Goal: Transaction & Acquisition: Purchase product/service

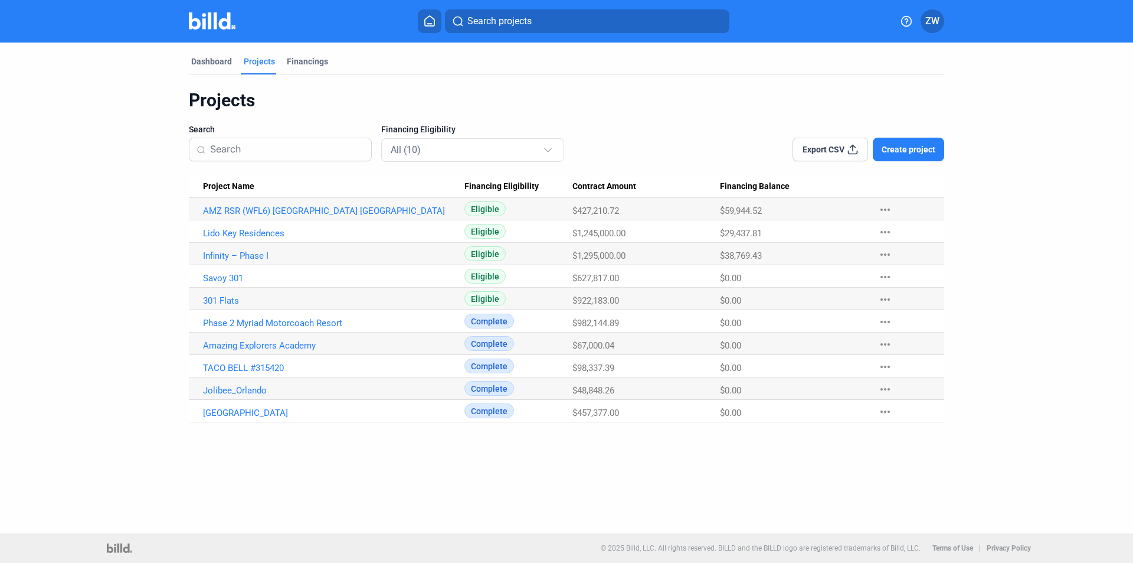
click at [889, 274] on mat-icon "more_horiz" at bounding box center [885, 277] width 14 height 14
click at [231, 276] on div at bounding box center [566, 281] width 1133 height 563
click at [224, 277] on link "Savoy 301" at bounding box center [334, 278] width 262 height 11
click at [220, 277] on link "Savoy 301" at bounding box center [334, 278] width 262 height 11
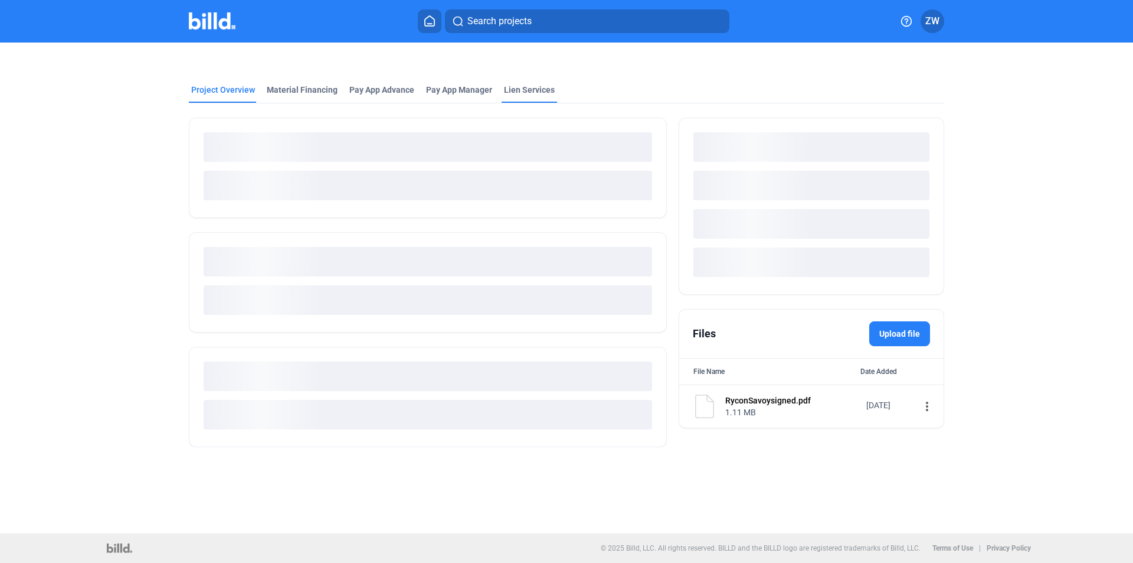
click at [521, 87] on div "Lien Services" at bounding box center [529, 90] width 51 height 12
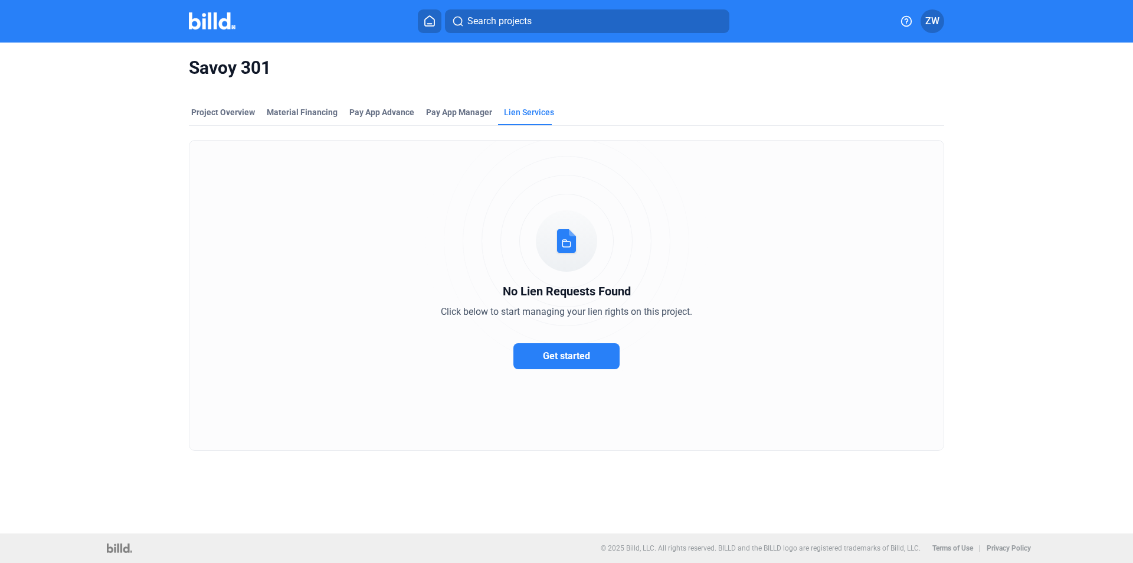
click at [568, 359] on span "Get started" at bounding box center [566, 355] width 47 height 11
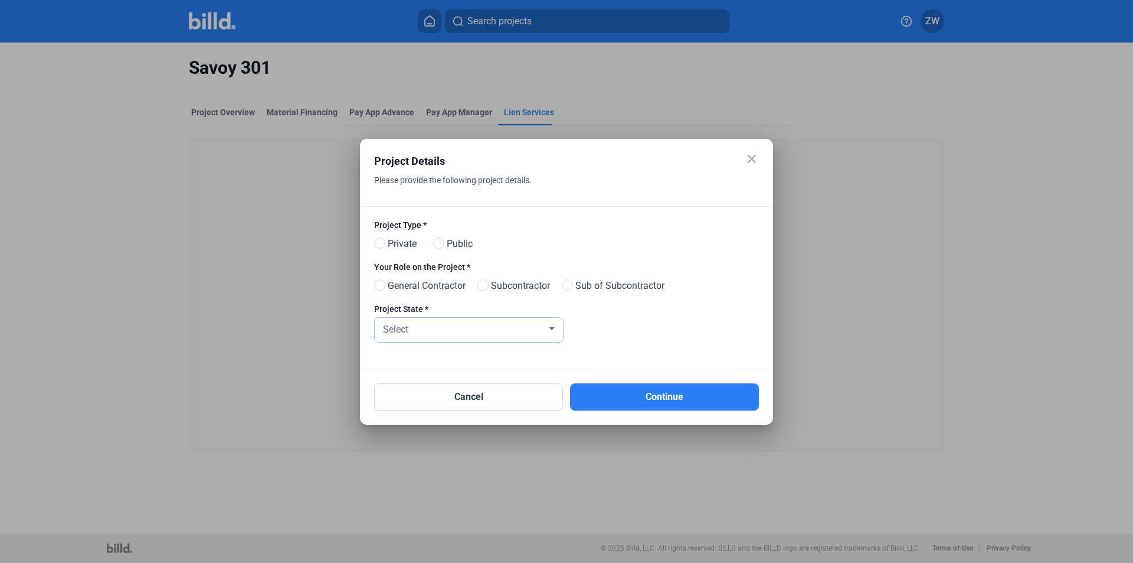
click at [492, 321] on div "Select" at bounding box center [464, 328] width 166 height 17
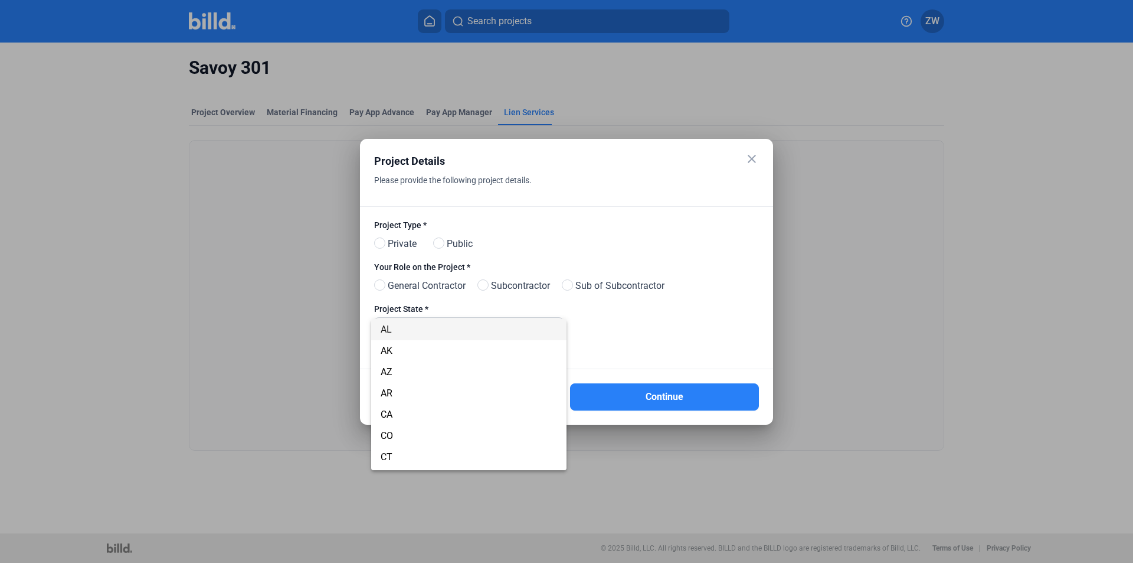
click at [636, 344] on div at bounding box center [566, 281] width 1133 height 563
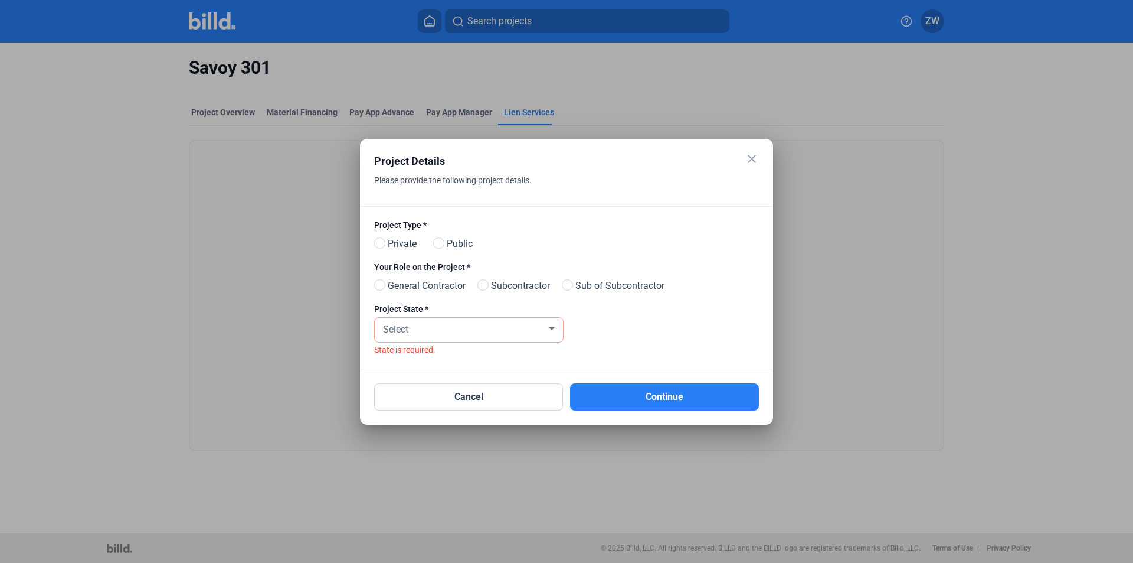
click at [393, 243] on span "Private" at bounding box center [400, 244] width 34 height 14
click at [383, 243] on input "Private" at bounding box center [378, 243] width 9 height 9
radio input "true"
click at [519, 285] on span "Subcontractor" at bounding box center [518, 286] width 64 height 14
click at [486, 285] on input "Subcontractor" at bounding box center [482, 285] width 9 height 9
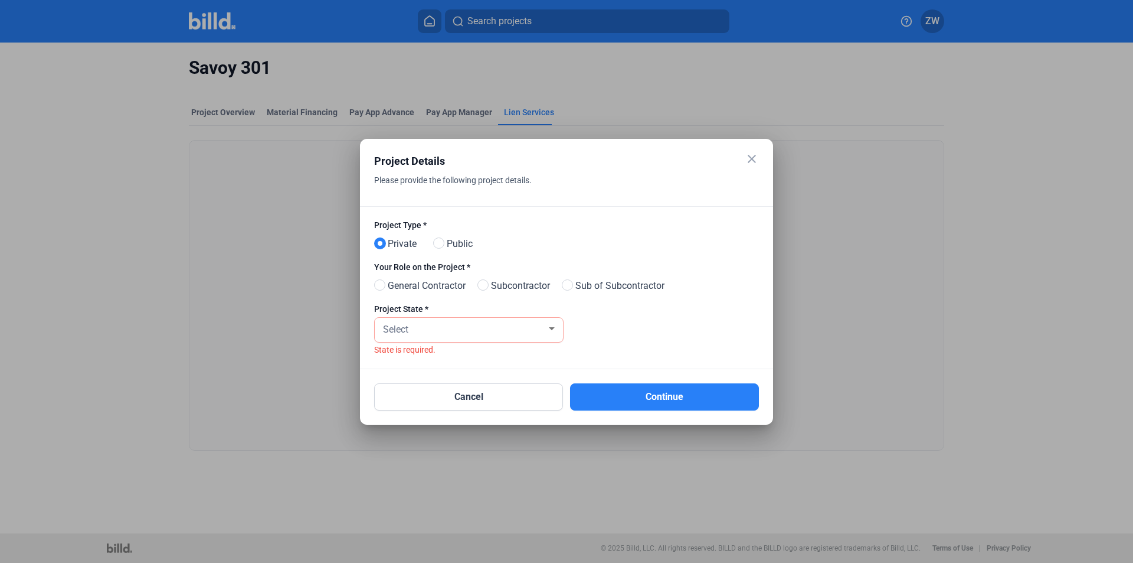
radio input "true"
click at [529, 327] on div "Select" at bounding box center [464, 328] width 166 height 17
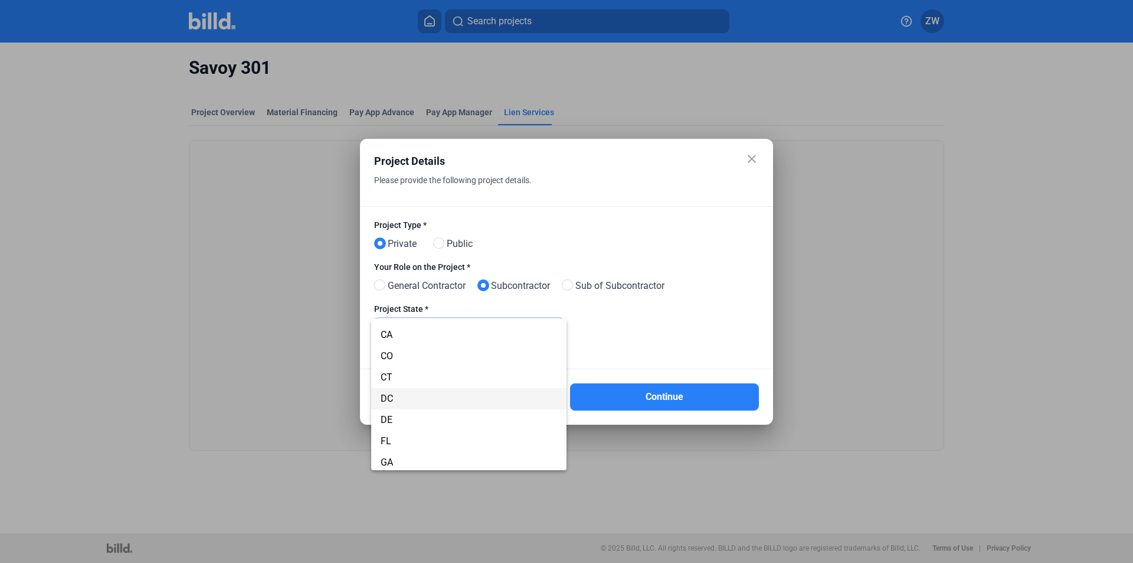
scroll to position [118, 0]
drag, startPoint x: 409, startPoint y: 403, endPoint x: 419, endPoint y: 400, distance: 9.9
click at [411, 402] on span "FL" at bounding box center [469, 402] width 177 height 21
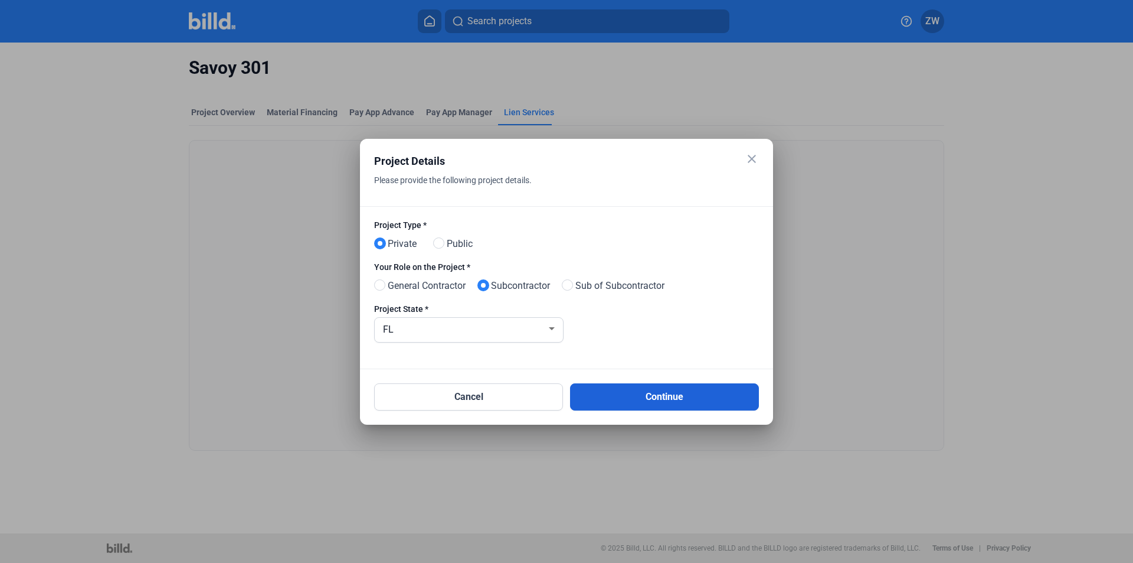
click at [635, 399] on button "Continue" at bounding box center [664, 396] width 189 height 27
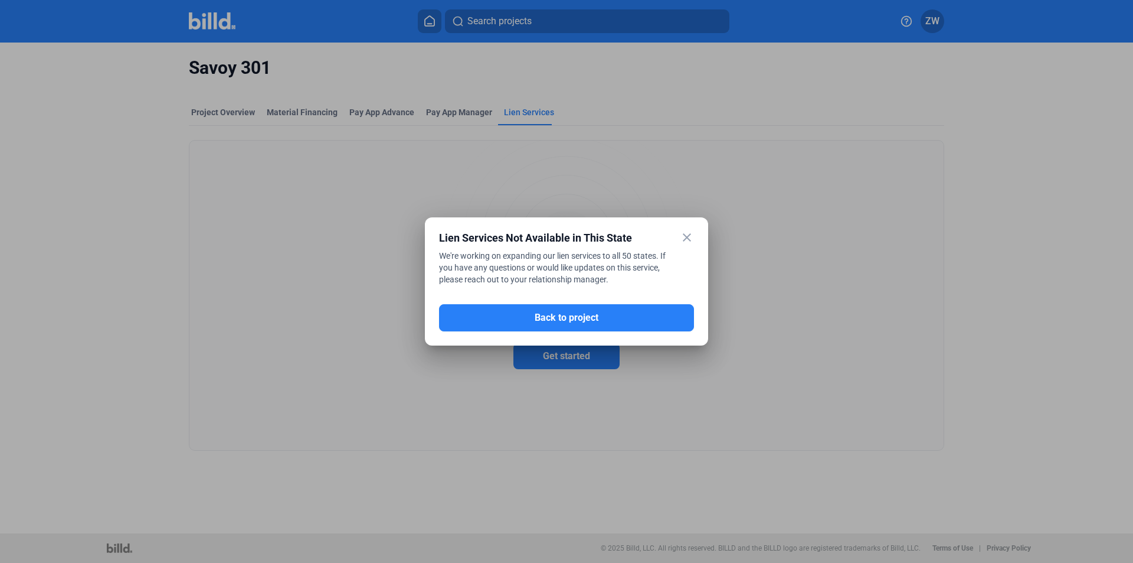
click at [684, 236] on mat-icon "close" at bounding box center [687, 237] width 14 height 14
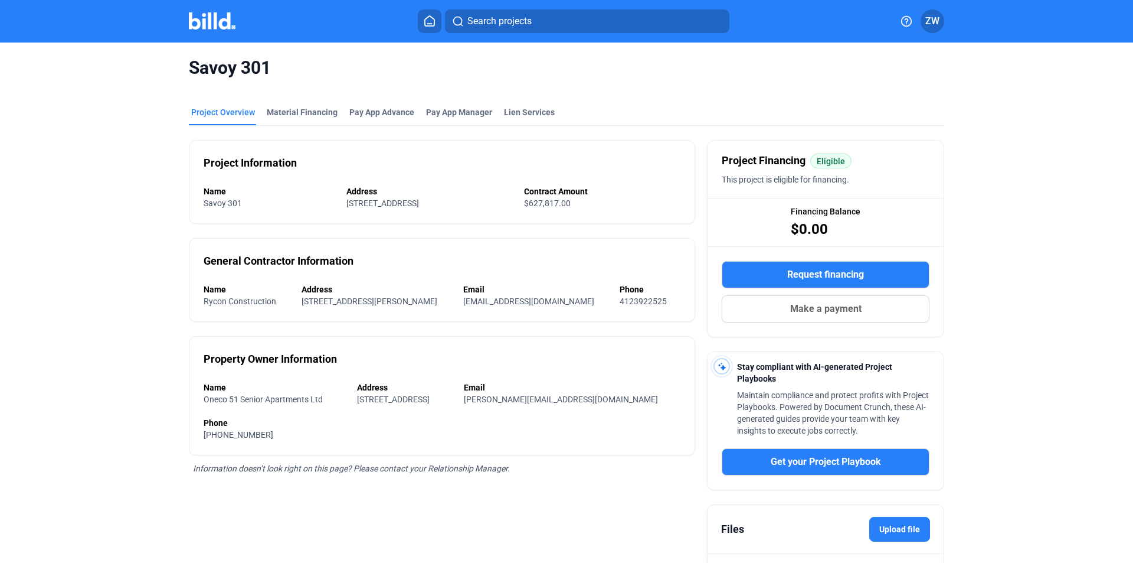
click at [926, 21] on span "ZW" at bounding box center [933, 21] width 14 height 14
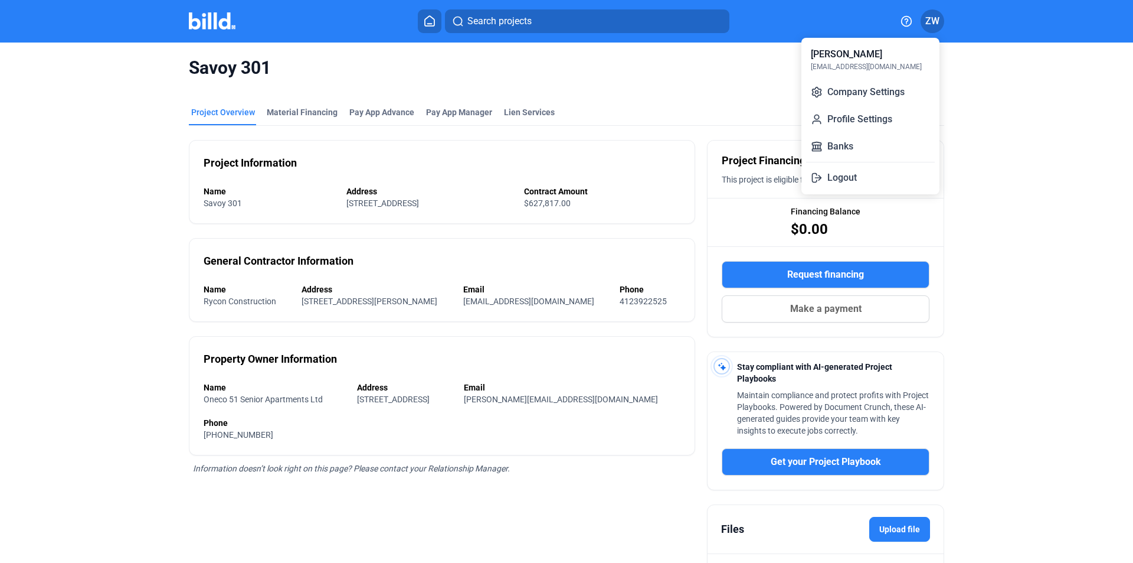
click at [926, 21] on div at bounding box center [566, 281] width 1133 height 563
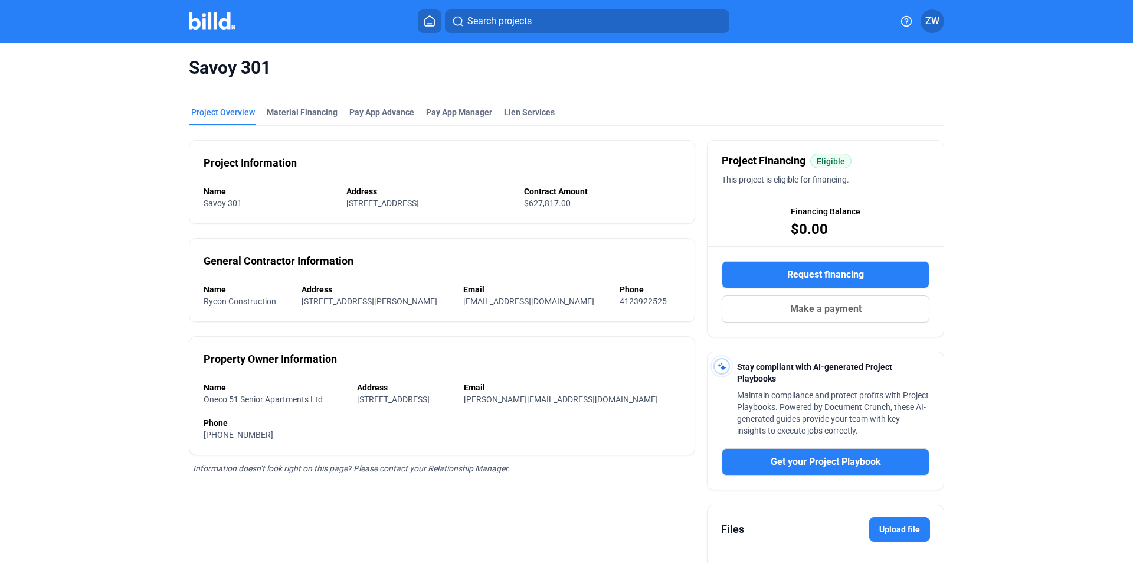
click at [434, 21] on icon at bounding box center [430, 20] width 12 height 11
click at [424, 24] on icon at bounding box center [430, 20] width 12 height 11
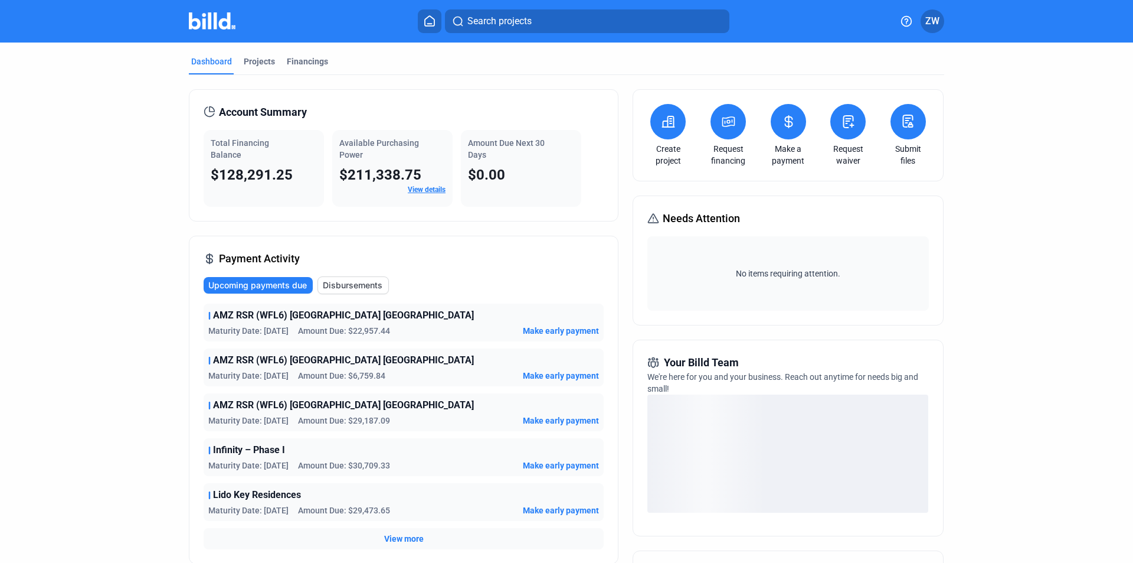
click at [851, 130] on button at bounding box center [848, 121] width 35 height 35
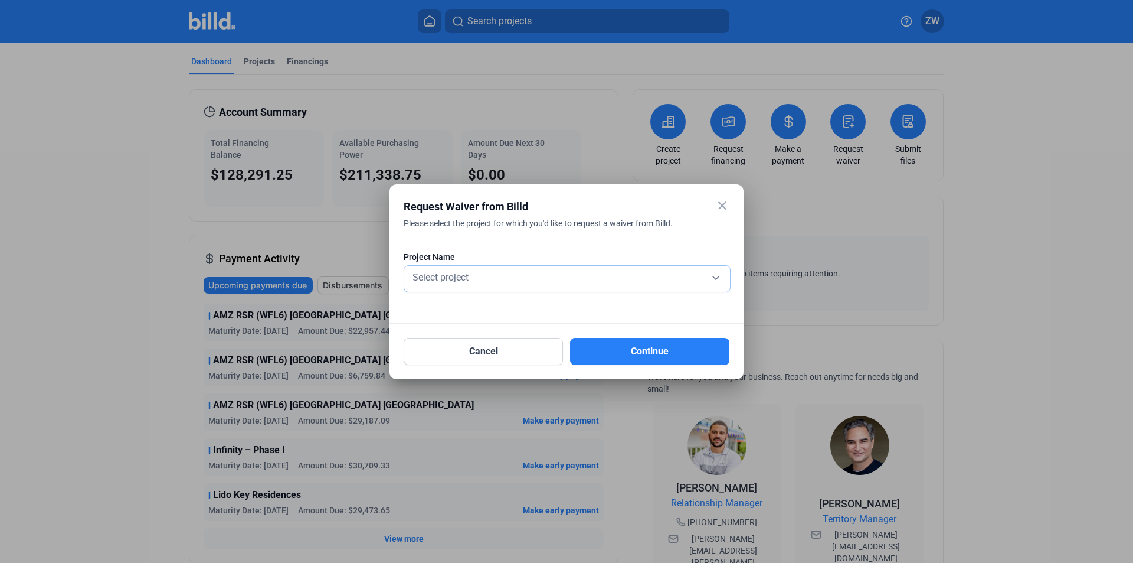
click at [624, 283] on div "Select project" at bounding box center [567, 276] width 314 height 17
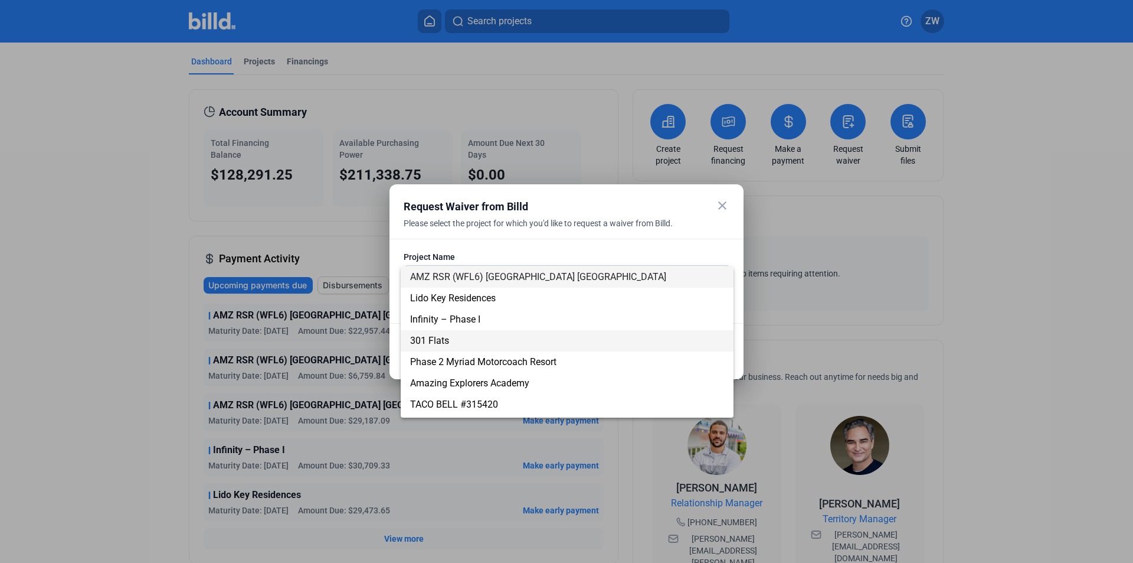
click at [427, 337] on span "301 Flats" at bounding box center [429, 340] width 39 height 11
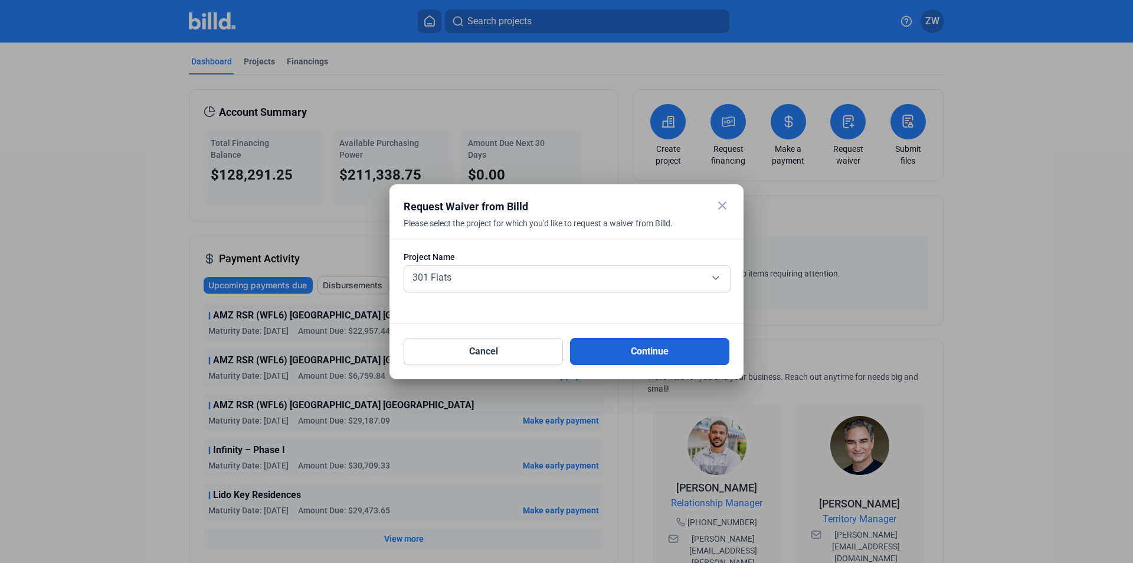
click at [649, 355] on button "Continue" at bounding box center [649, 351] width 159 height 27
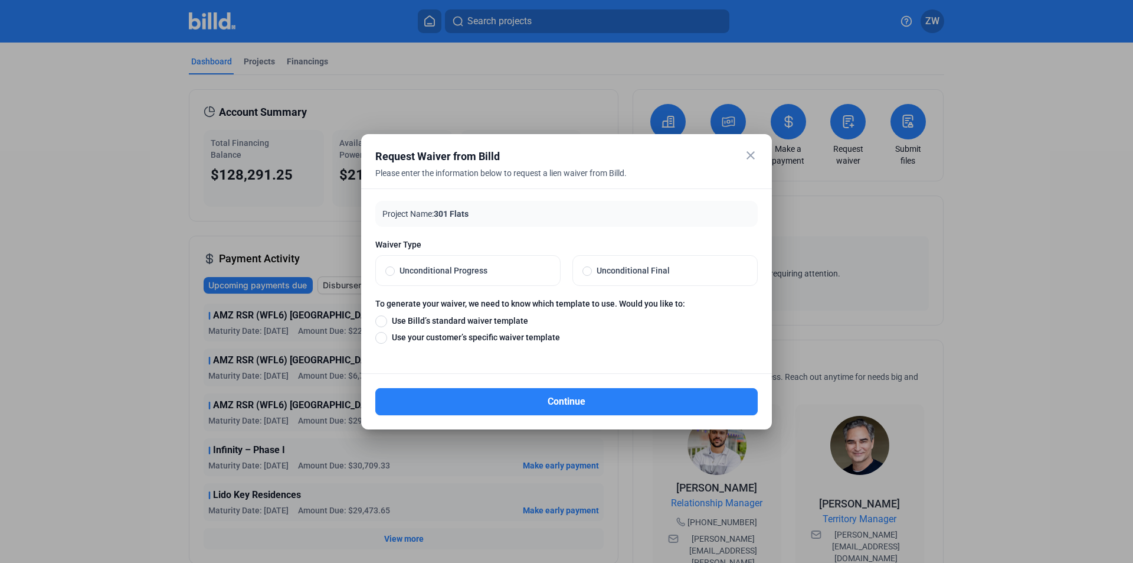
click at [448, 270] on span "Unconditional Progress" at bounding box center [473, 270] width 156 height 12
click at [395, 270] on input "Unconditional Progress" at bounding box center [390, 270] width 9 height 11
radio input "true"
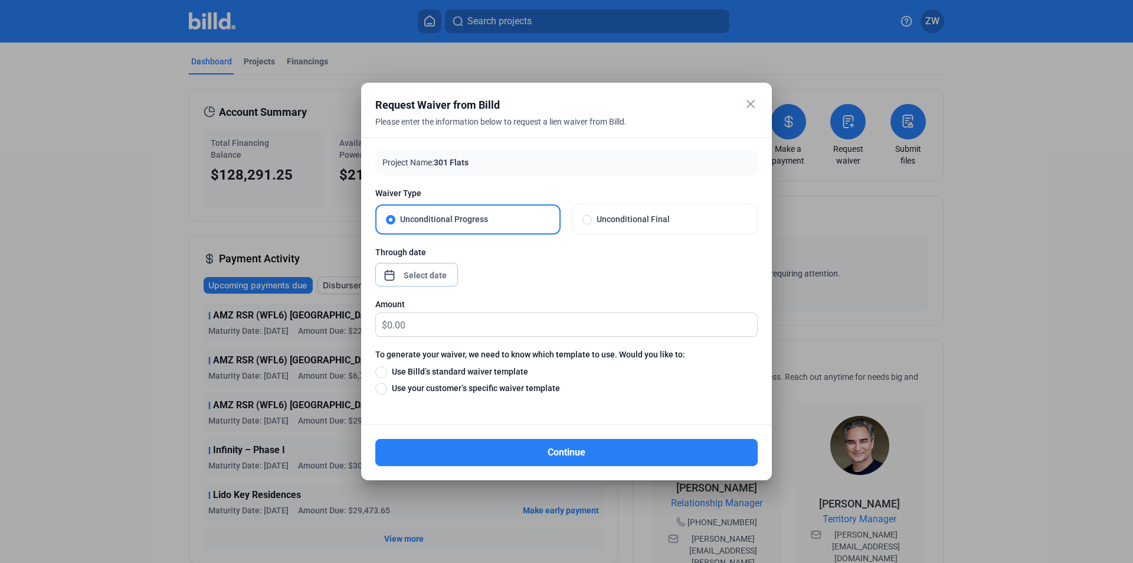
click at [430, 272] on div "close Request Waiver from Billd Please enter the information below to request a…" at bounding box center [566, 281] width 1133 height 563
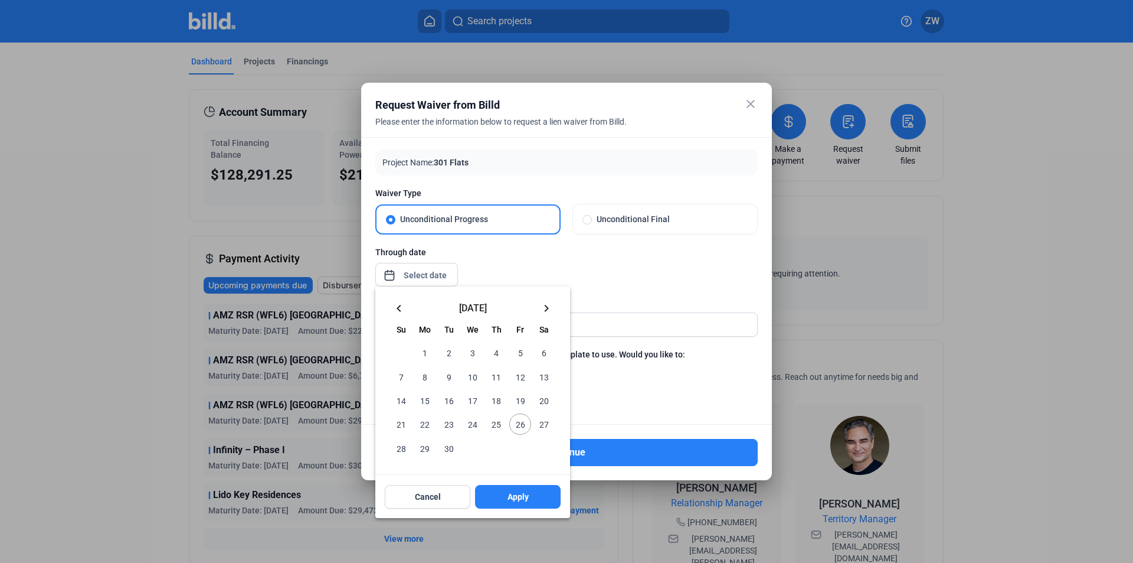
click at [514, 426] on span "26" at bounding box center [519, 423] width 21 height 21
click at [521, 503] on button "Apply" at bounding box center [518, 497] width 86 height 24
type input "[DATE]"
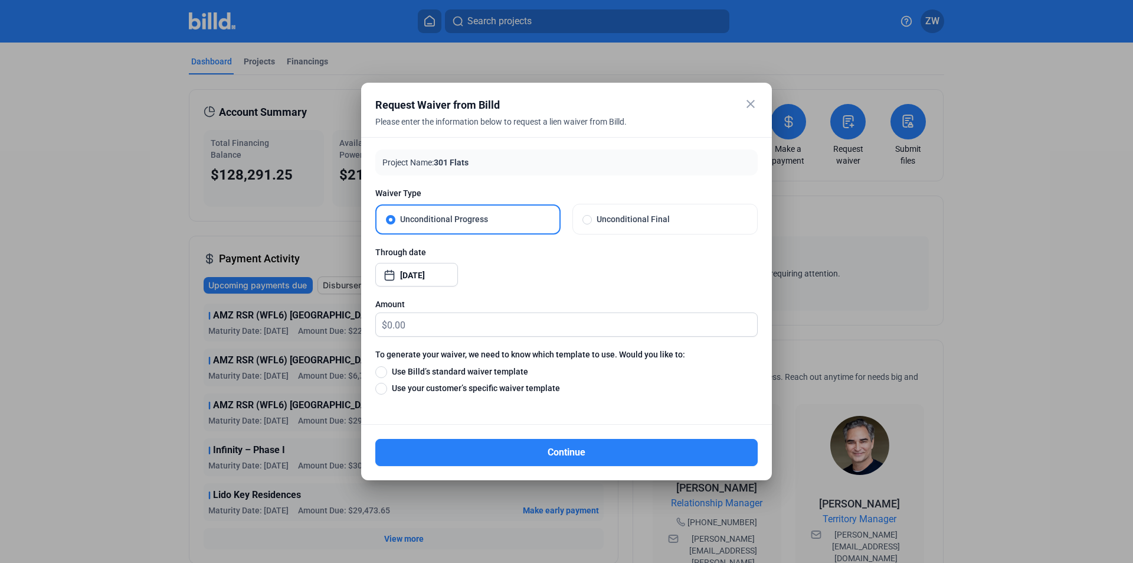
click at [436, 370] on span "Use Billd’s standard waiver template" at bounding box center [457, 371] width 141 height 12
click at [387, 370] on input "Use Billd’s standard waiver template" at bounding box center [381, 371] width 12 height 13
radio input "true"
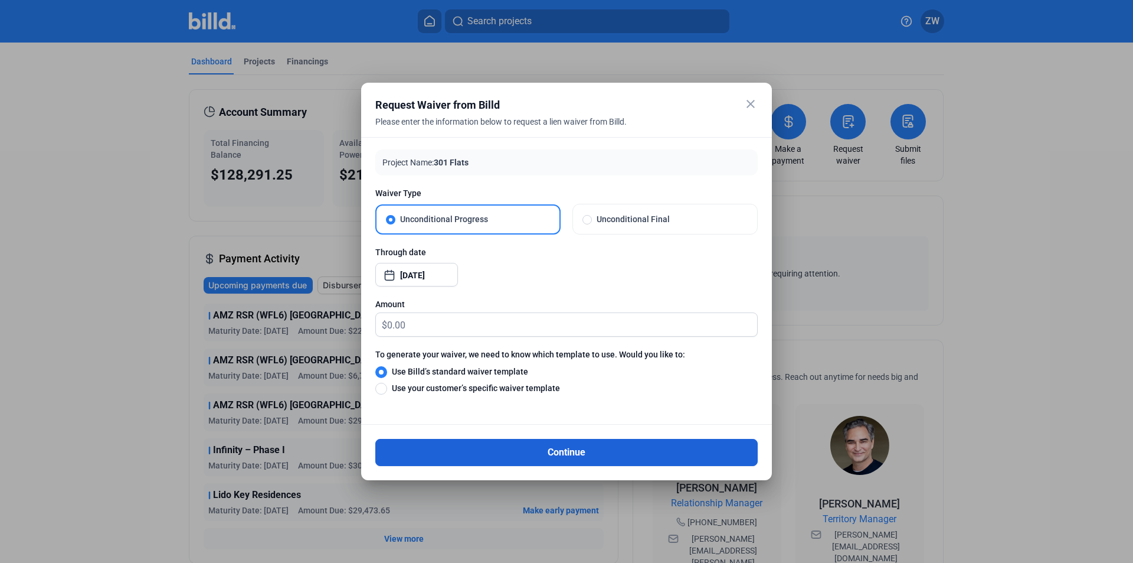
click at [530, 455] on button "Continue" at bounding box center [566, 452] width 383 height 27
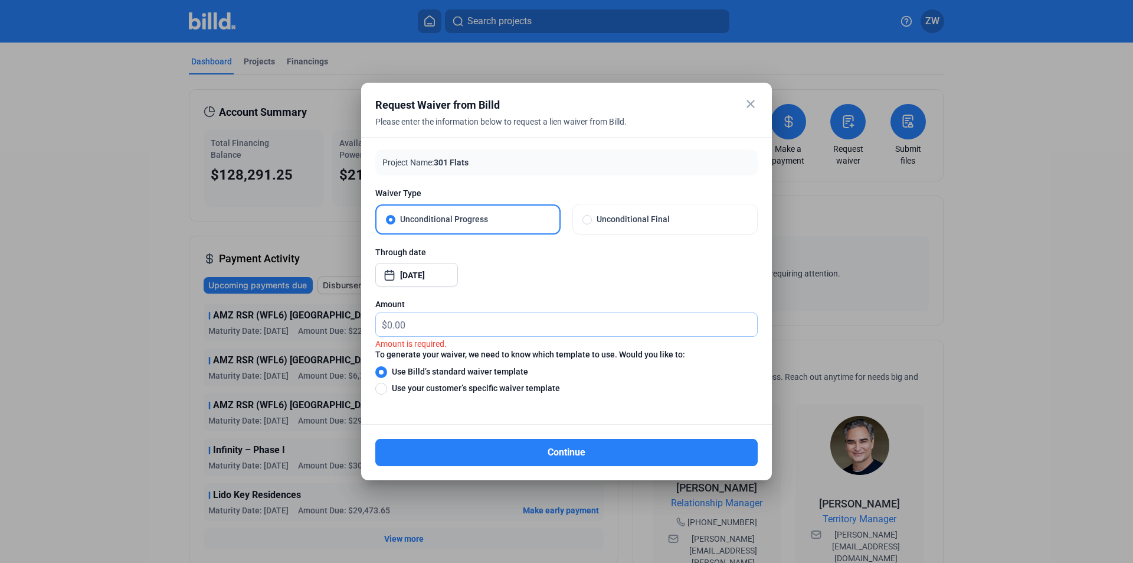
click at [441, 330] on input "text" at bounding box center [572, 324] width 370 height 23
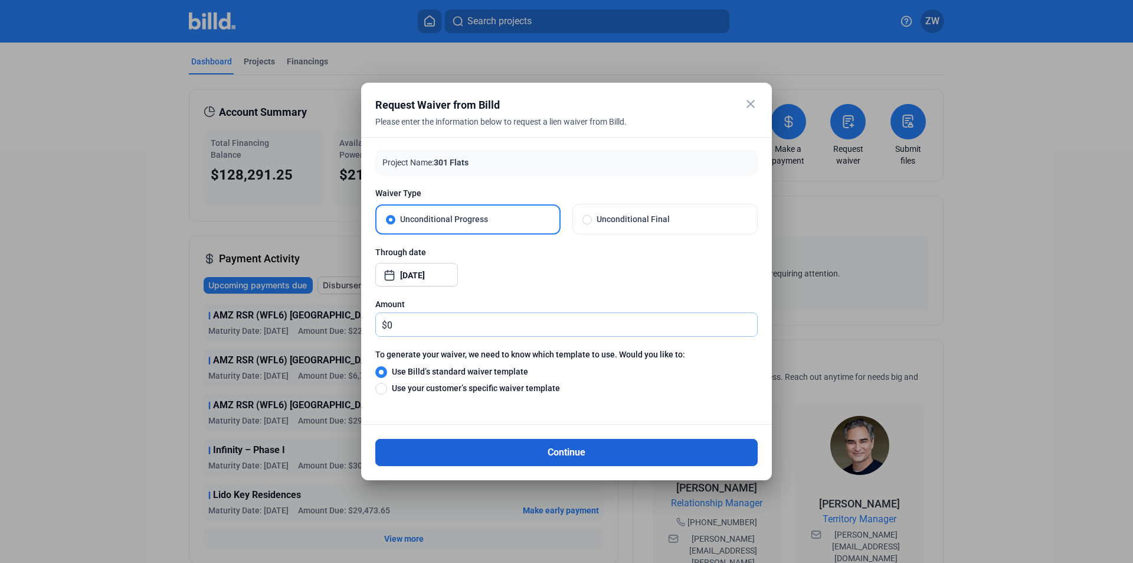
type input "0"
click at [557, 446] on button "Continue" at bounding box center [566, 452] width 383 height 27
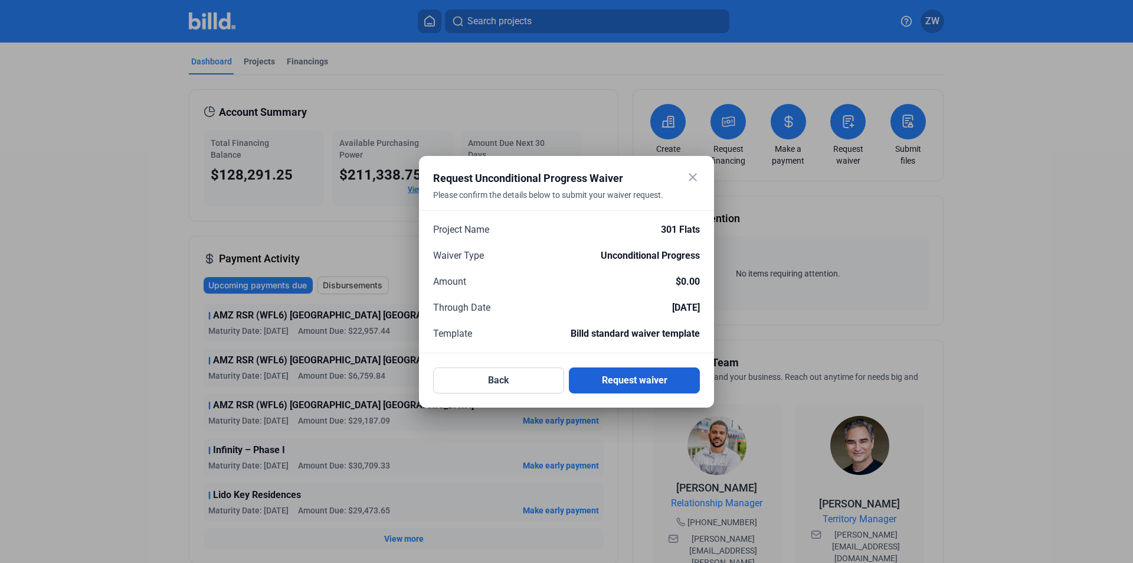
click at [652, 383] on button "Request waiver" at bounding box center [634, 380] width 131 height 26
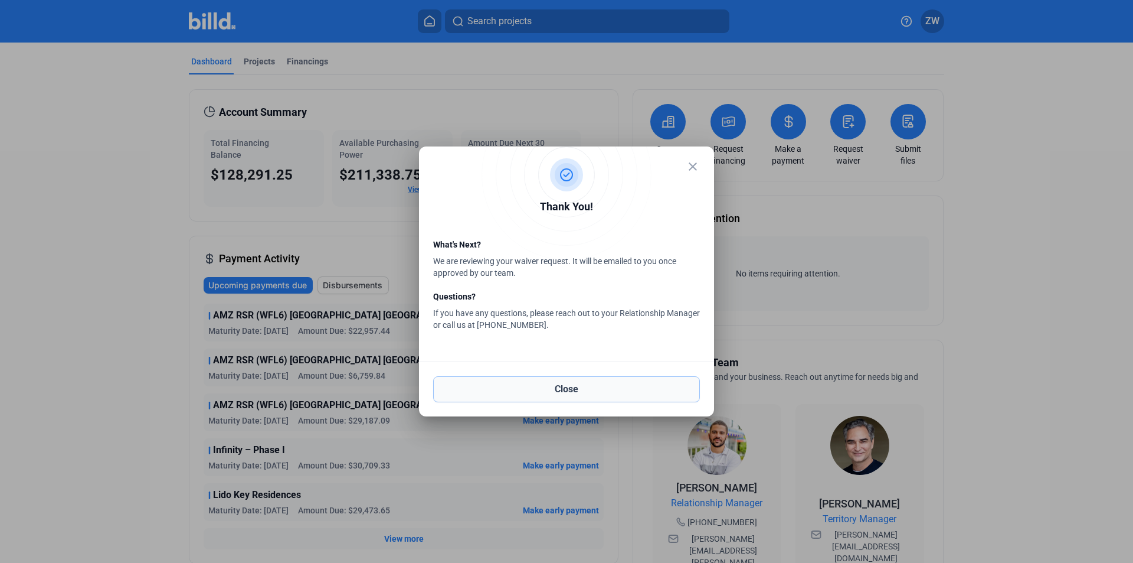
click at [581, 390] on button "Close" at bounding box center [566, 389] width 267 height 26
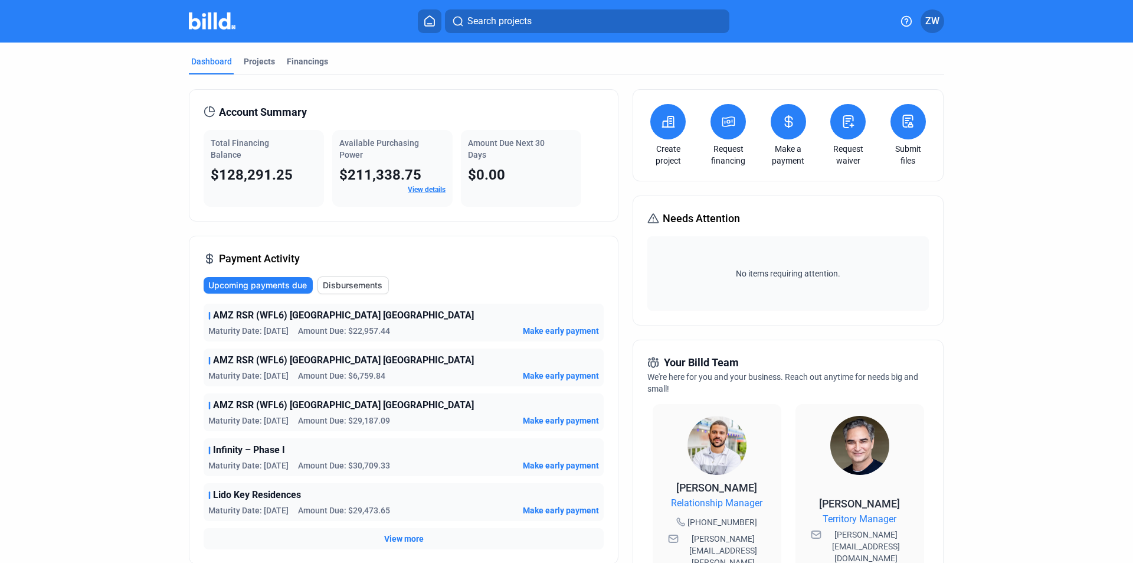
click at [841, 116] on icon at bounding box center [848, 122] width 15 height 14
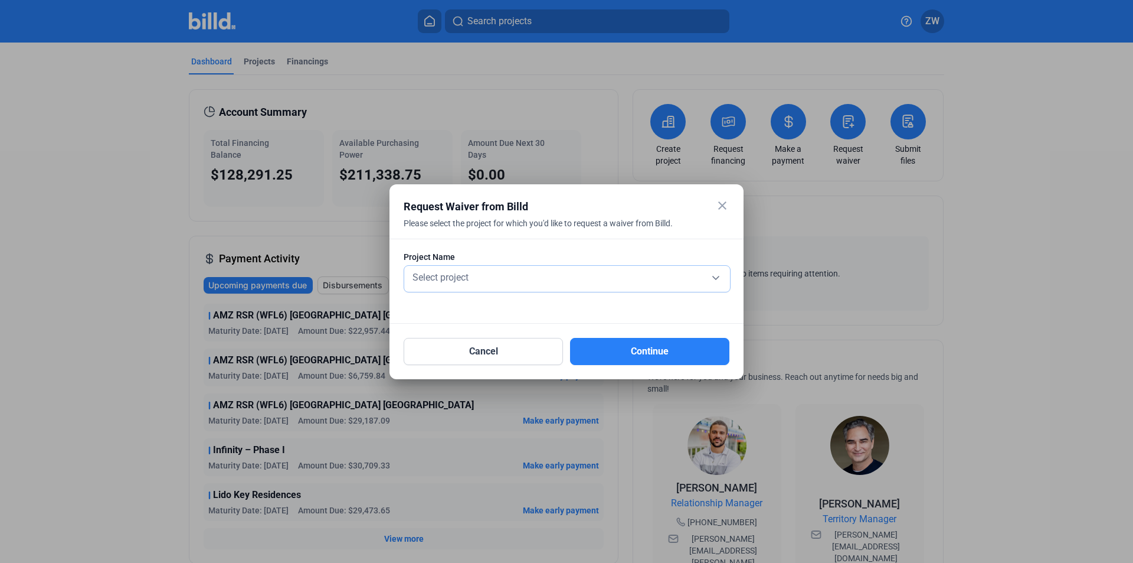
click at [460, 285] on div "Select project" at bounding box center [567, 279] width 314 height 26
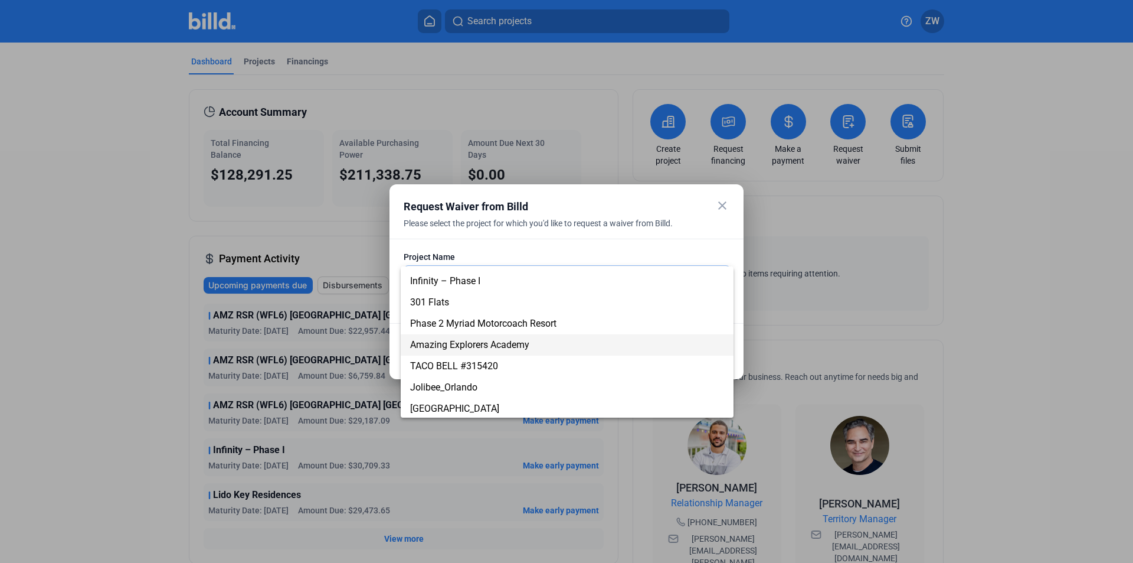
scroll to position [40, 0]
click at [925, 250] on div at bounding box center [566, 281] width 1133 height 563
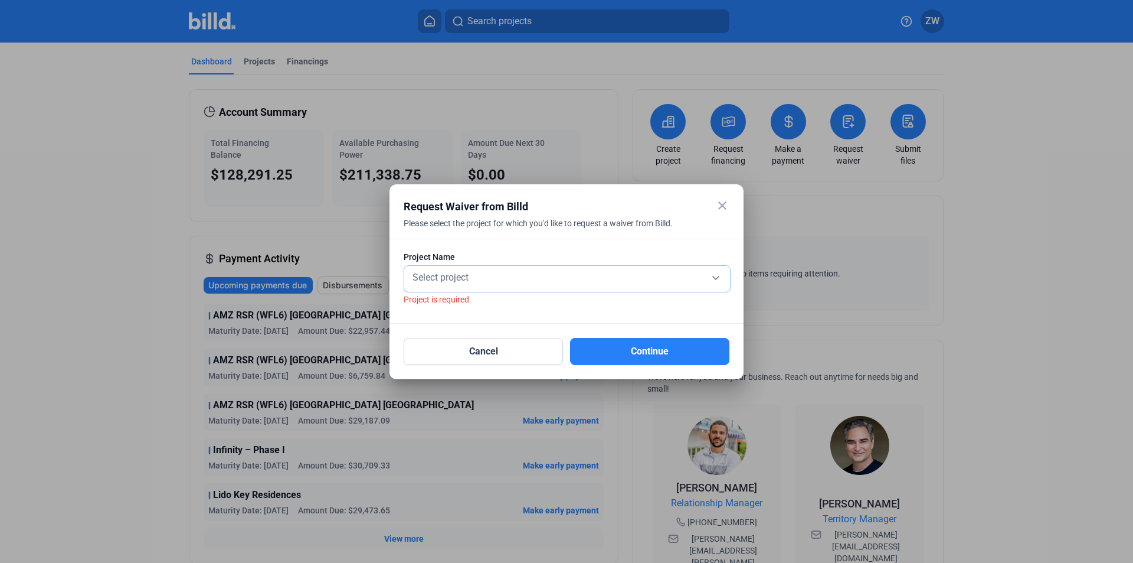
click at [628, 276] on div "Select project" at bounding box center [567, 276] width 314 height 17
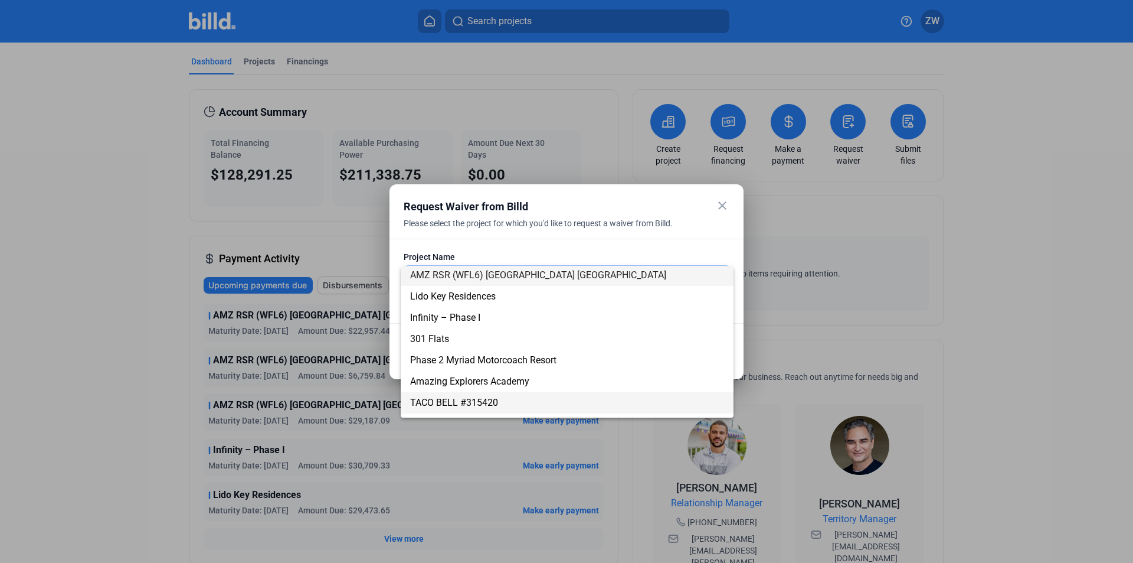
scroll to position [0, 0]
click at [623, 239] on div at bounding box center [566, 281] width 1133 height 563
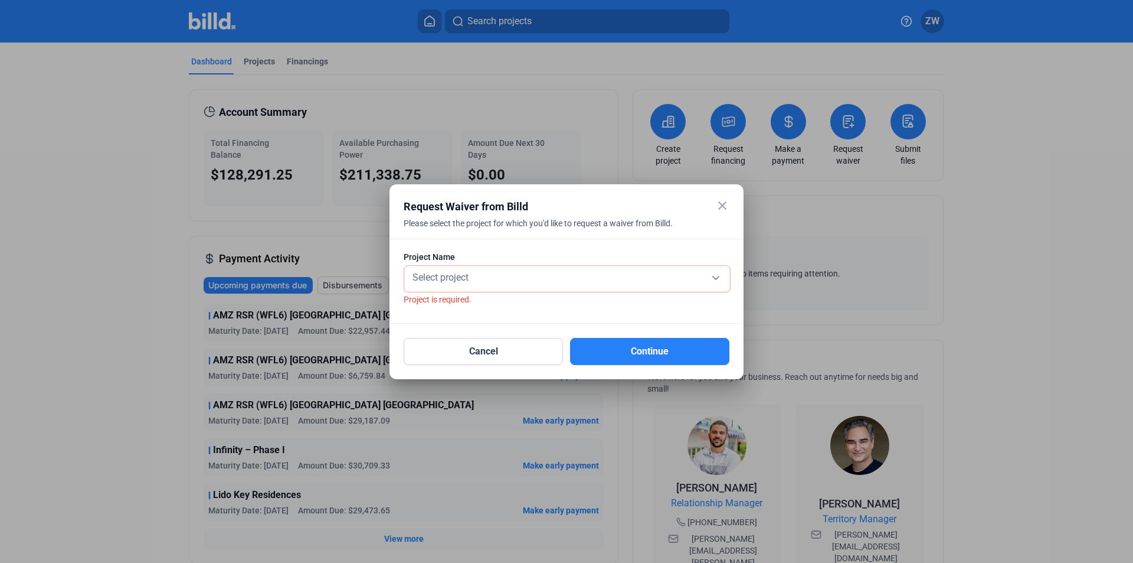
click at [720, 206] on mat-icon "close" at bounding box center [723, 205] width 14 height 14
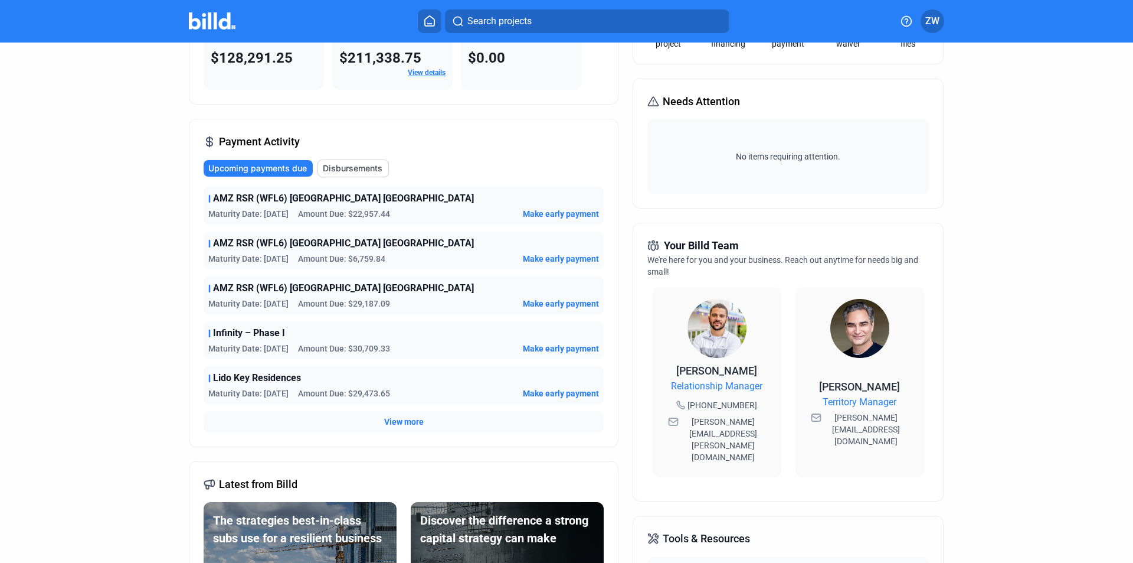
scroll to position [118, 0]
click at [411, 419] on span "View more" at bounding box center [404, 420] width 40 height 12
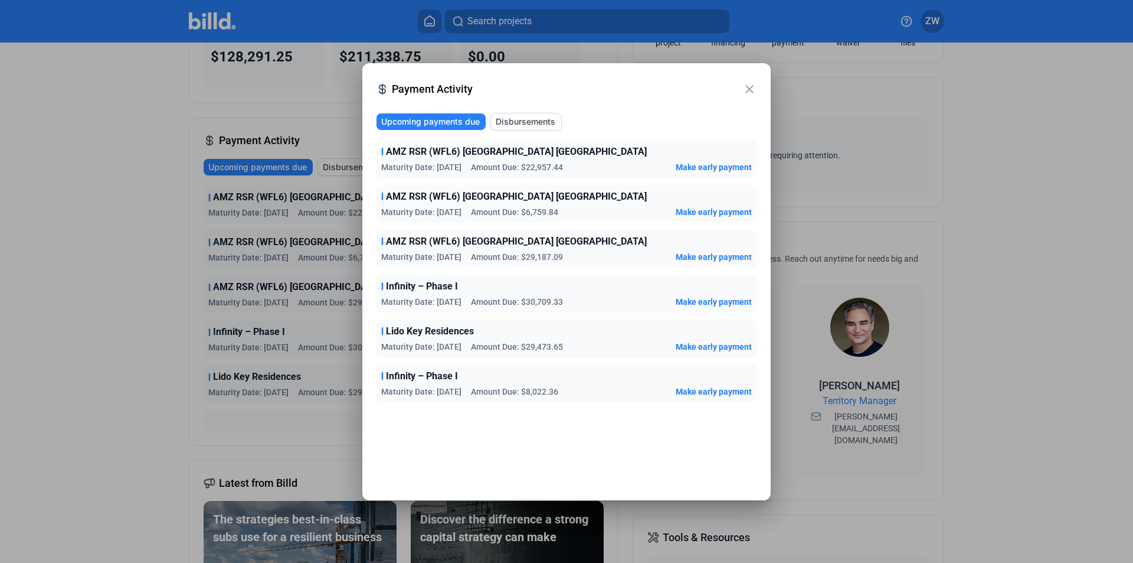
click at [743, 92] on div "close Payment Activity" at bounding box center [567, 90] width 380 height 26
click at [743, 92] on mat-icon "close" at bounding box center [750, 89] width 14 height 14
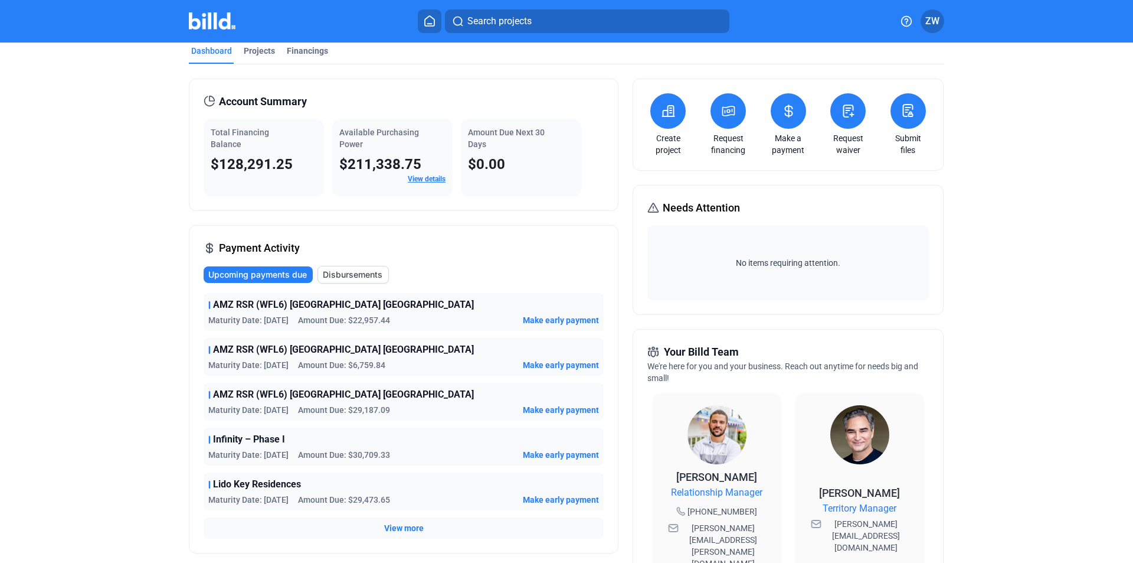
scroll to position [0, 0]
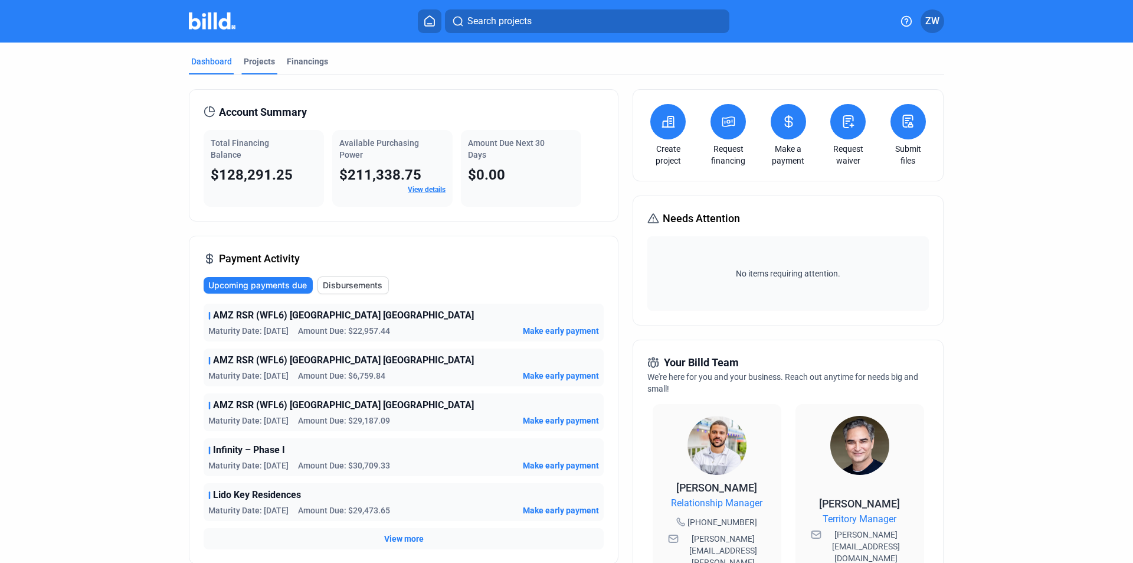
click at [257, 66] on div "Projects" at bounding box center [259, 61] width 31 height 12
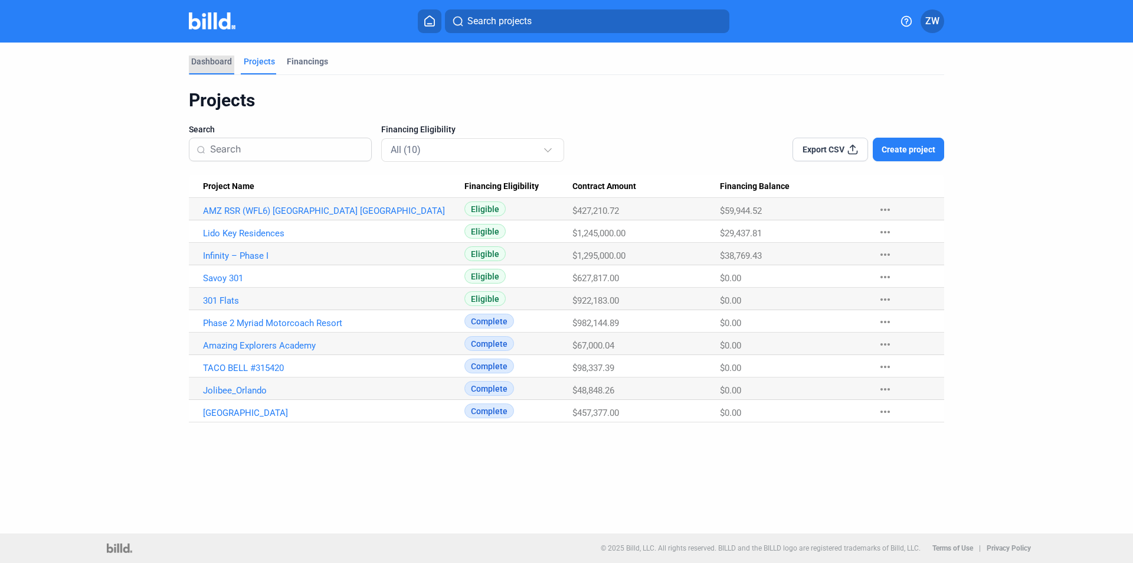
click at [222, 61] on div "Dashboard" at bounding box center [211, 61] width 41 height 12
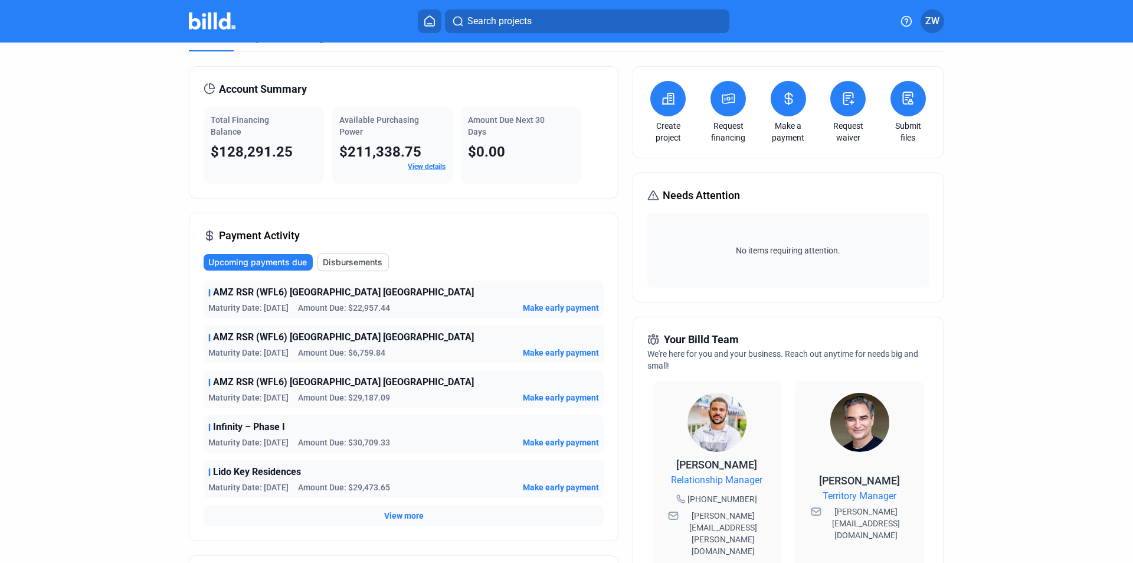
scroll to position [118, 0]
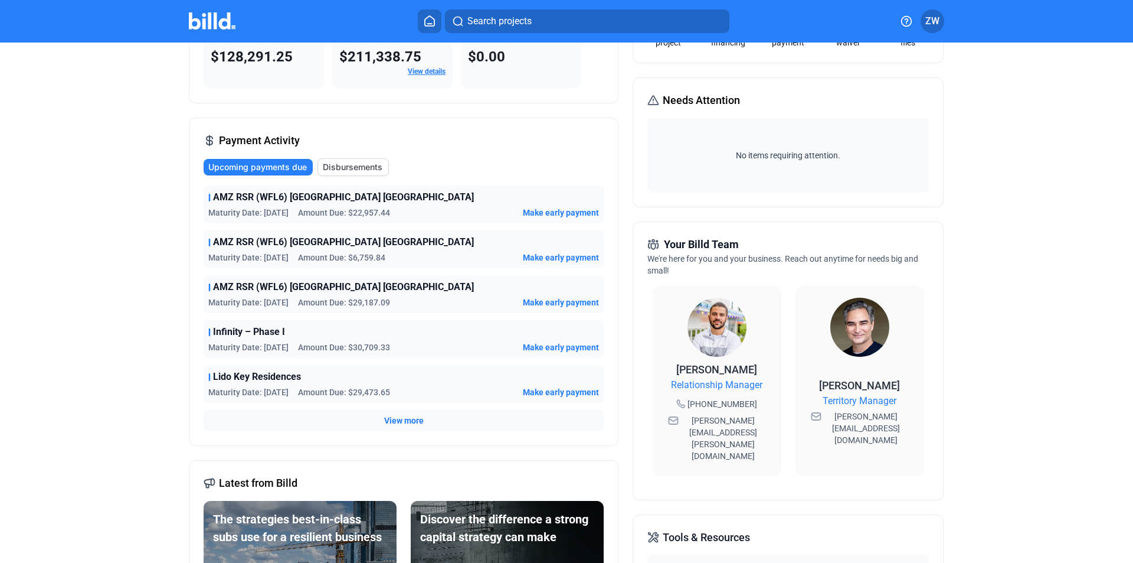
click at [391, 419] on span "View more" at bounding box center [404, 420] width 40 height 12
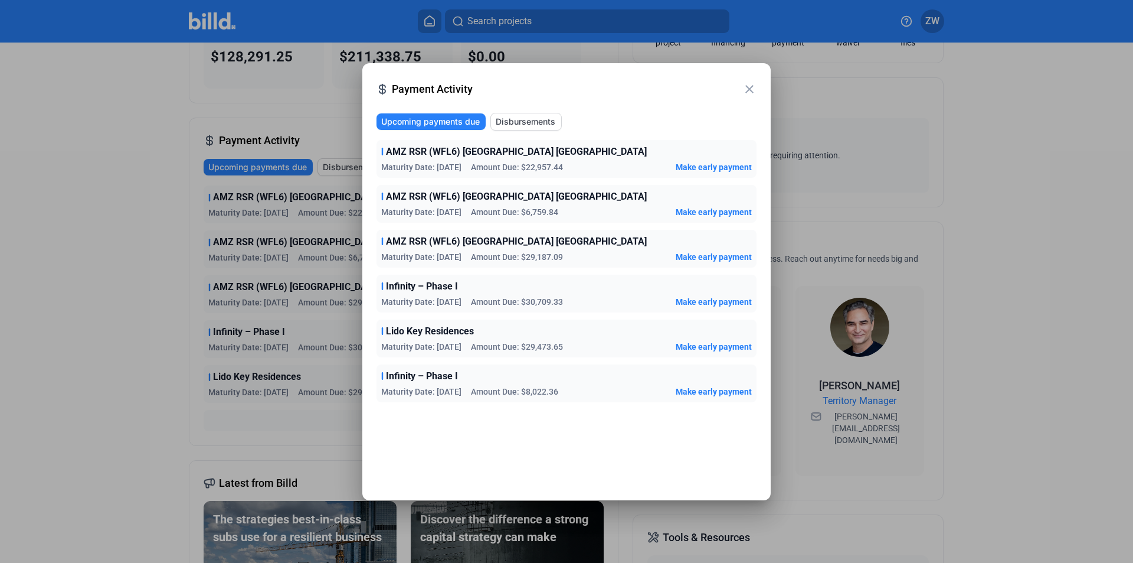
click at [554, 168] on span "Amount Due: $22,957.44" at bounding box center [517, 167] width 92 height 12
copy span "22,957.44"
click at [754, 91] on mat-icon "close" at bounding box center [750, 89] width 14 height 14
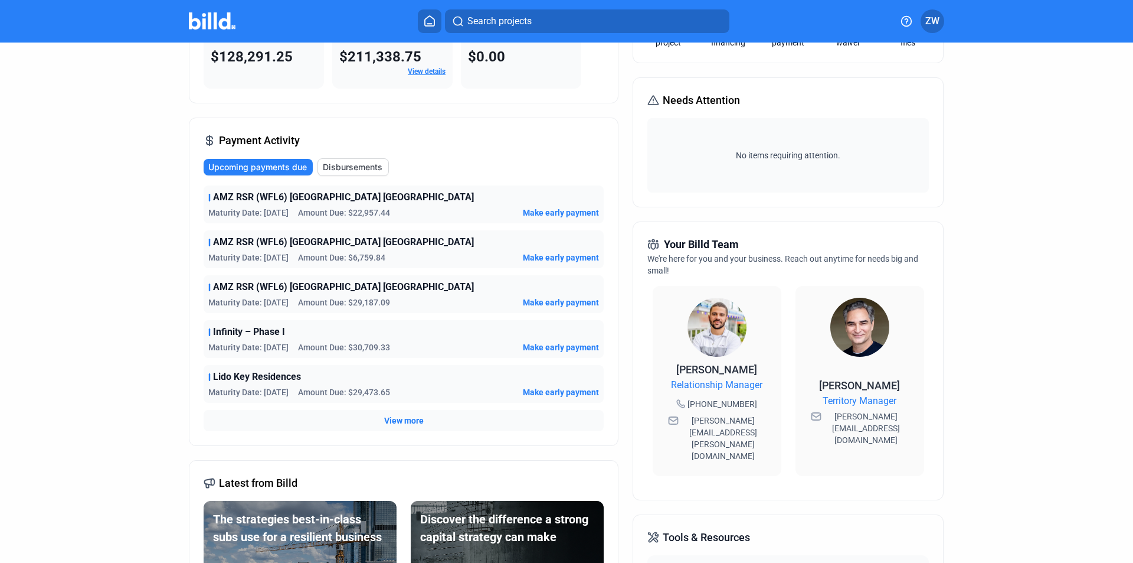
click at [433, 169] on div "Upcoming payments due Disbursements" at bounding box center [404, 167] width 400 height 18
click at [398, 422] on span "View more" at bounding box center [404, 420] width 40 height 12
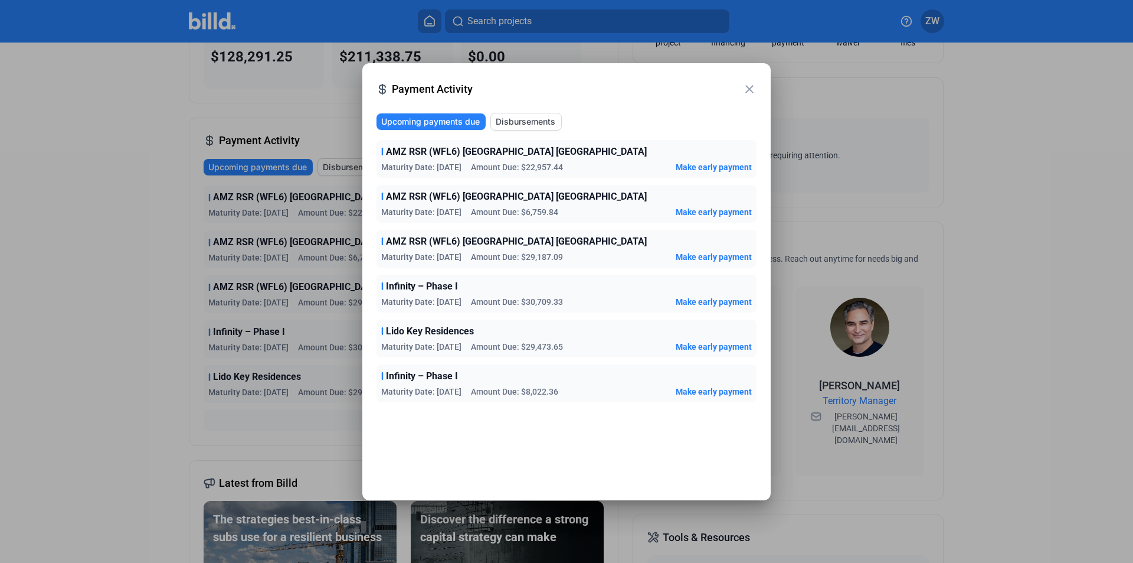
click at [685, 162] on span "Make early payment" at bounding box center [714, 167] width 76 height 12
click at [677, 166] on span "Make early payment" at bounding box center [714, 167] width 76 height 12
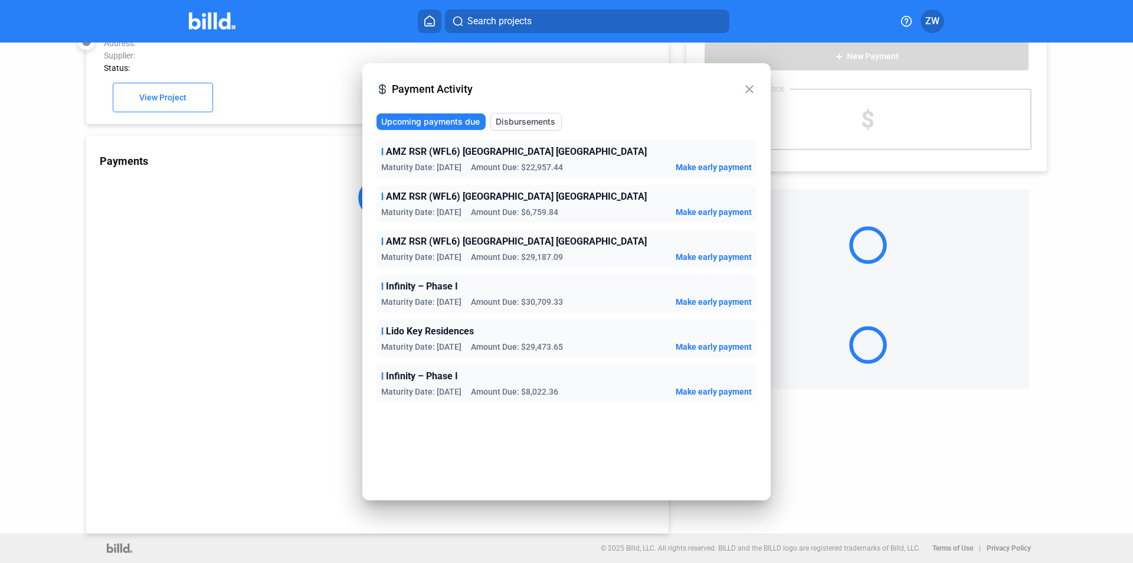
scroll to position [32, 0]
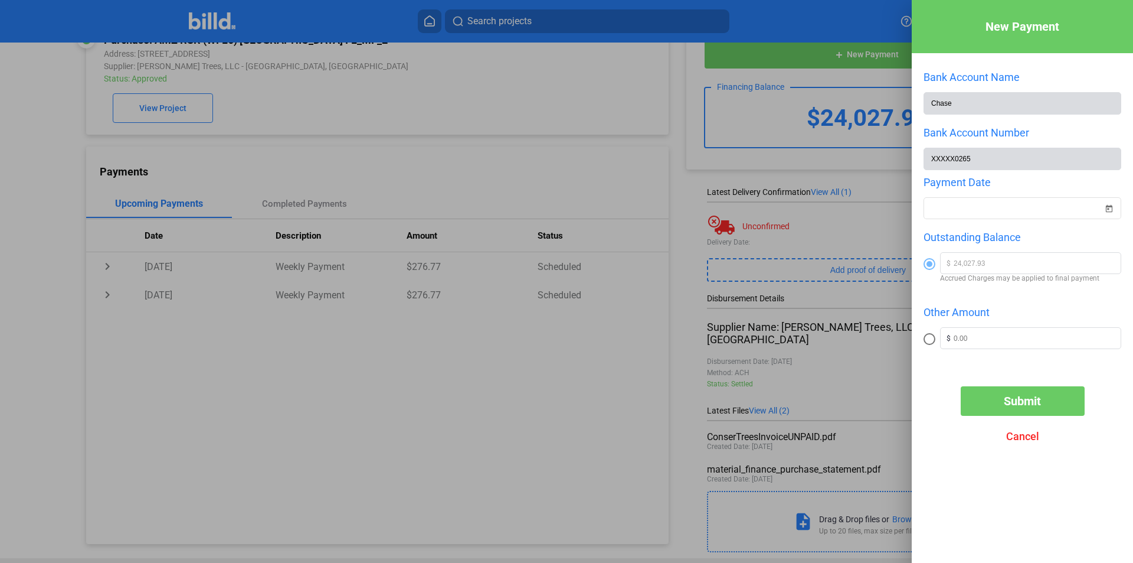
click at [1018, 437] on span "Cancel" at bounding box center [1023, 436] width 33 height 12
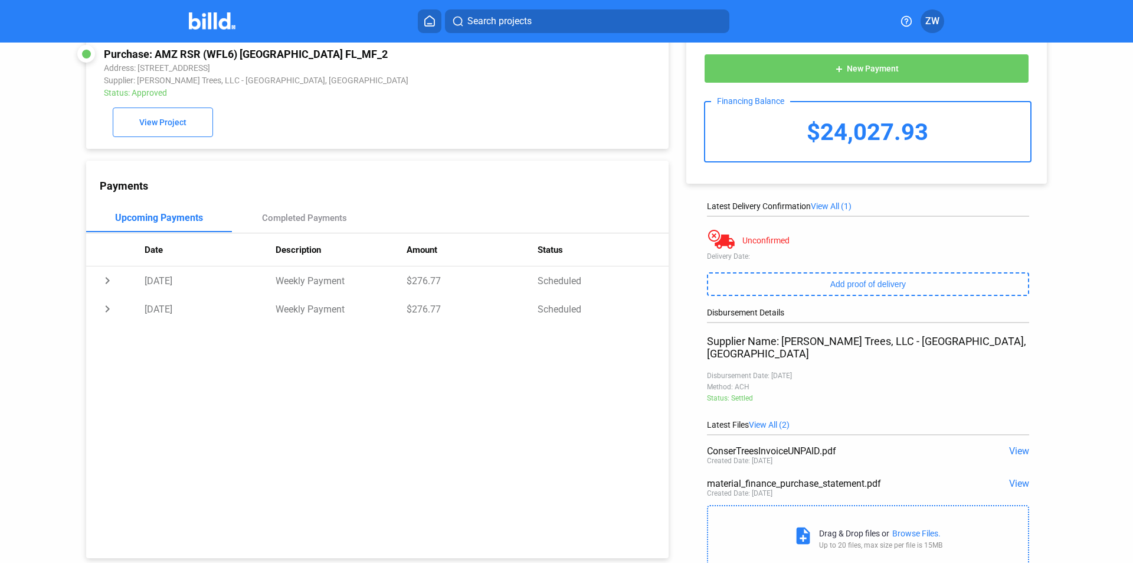
scroll to position [0, 0]
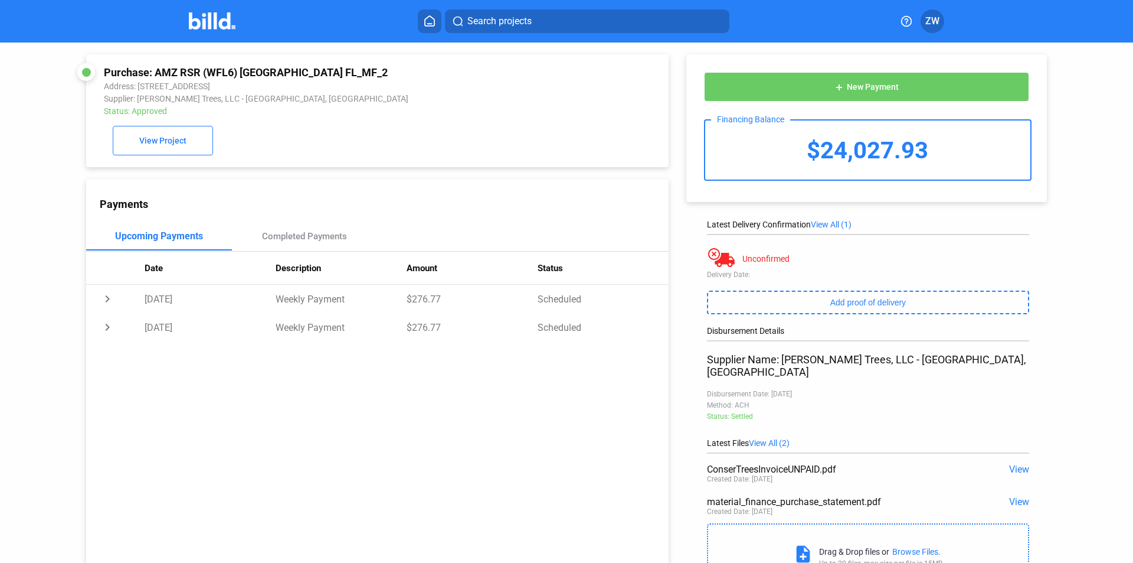
click at [821, 146] on div "$24,027.93" at bounding box center [867, 149] width 325 height 59
click at [1010, 463] on span "View" at bounding box center [1020, 468] width 20 height 11
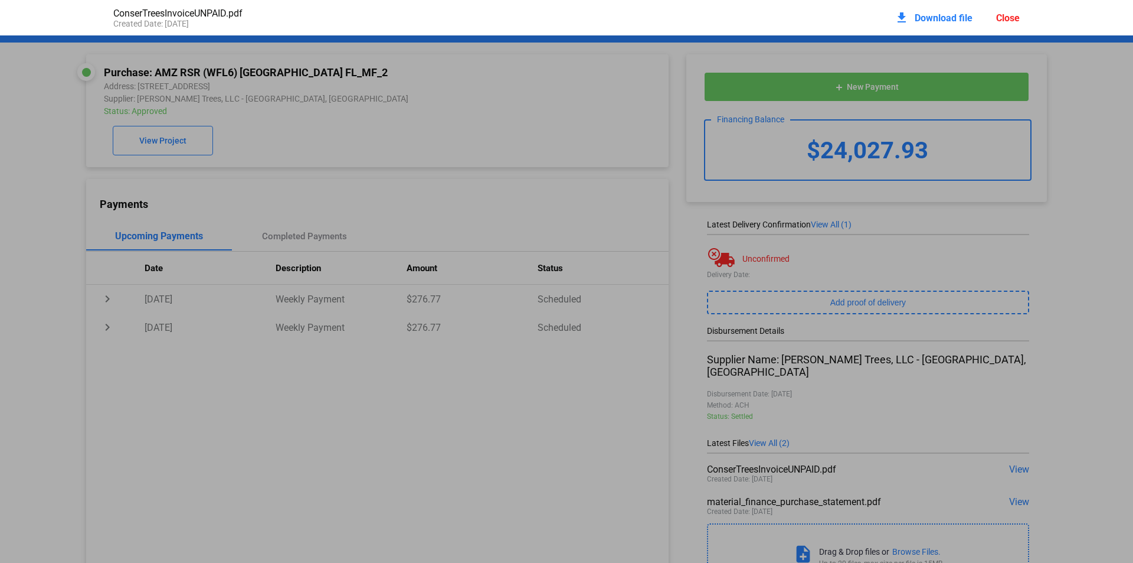
scroll to position [6, 0]
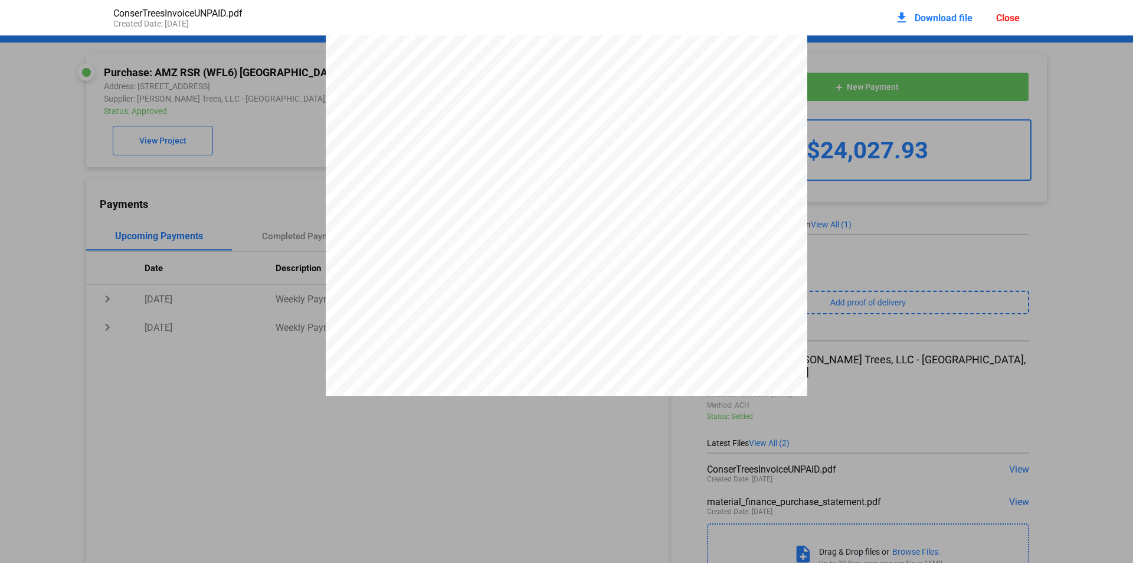
click at [917, 401] on pdf-viewer at bounding box center [566, 260] width 1133 height 450
click at [999, 18] on div "Close" at bounding box center [1009, 17] width 24 height 11
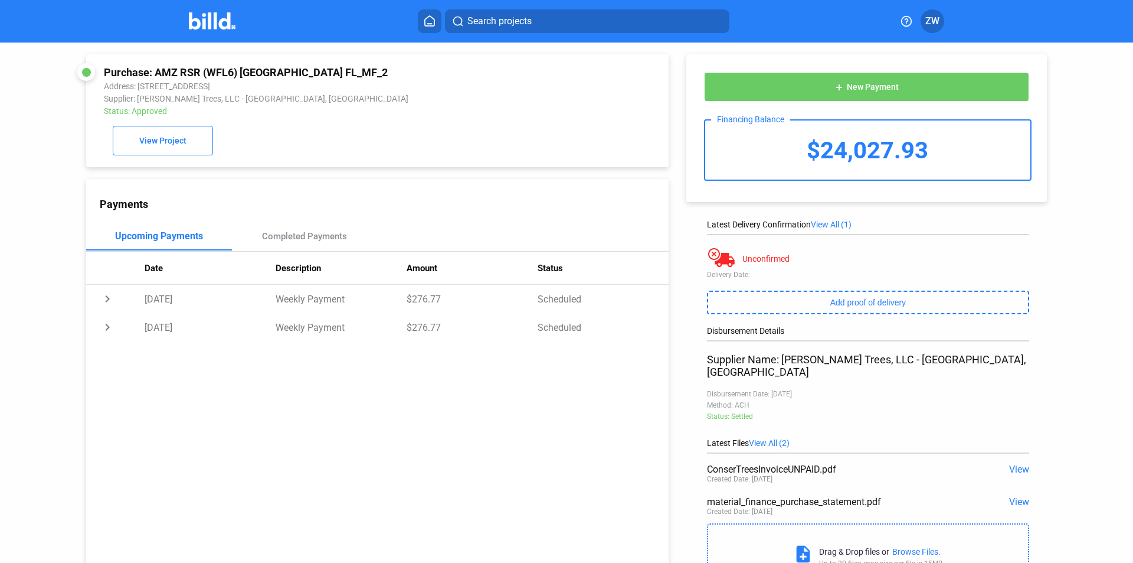
click at [1010, 496] on span "View" at bounding box center [1020, 501] width 20 height 11
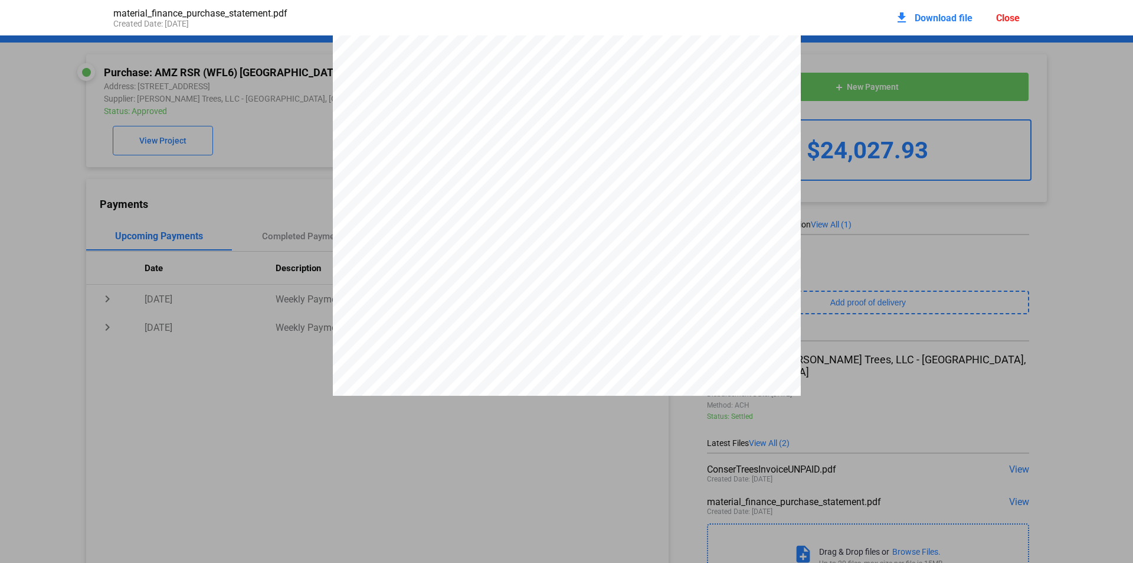
scroll to position [124, 0]
click at [1001, 18] on div "Close" at bounding box center [1009, 17] width 24 height 11
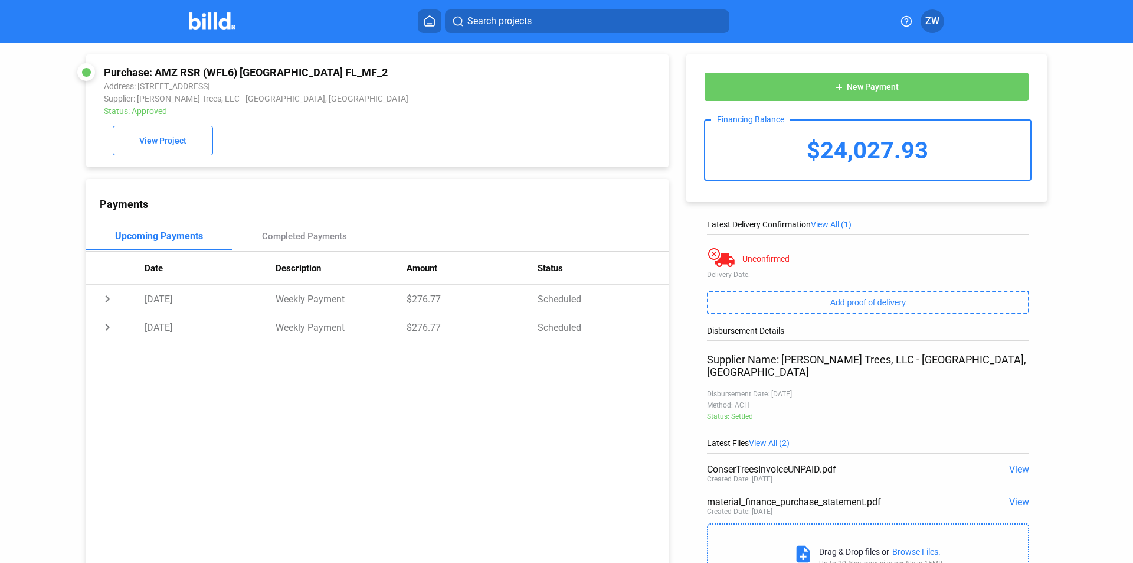
click at [854, 85] on span "New Payment" at bounding box center [873, 87] width 52 height 9
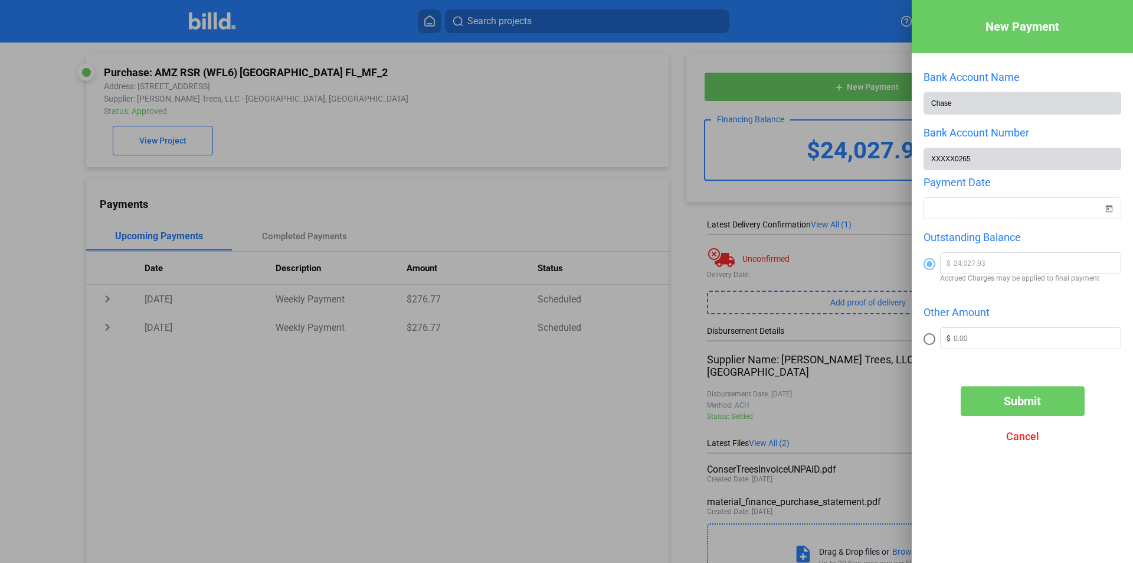
click at [996, 410] on button "Submit" at bounding box center [1023, 401] width 124 height 30
click at [1115, 208] on span "Open calendar" at bounding box center [1109, 201] width 28 height 28
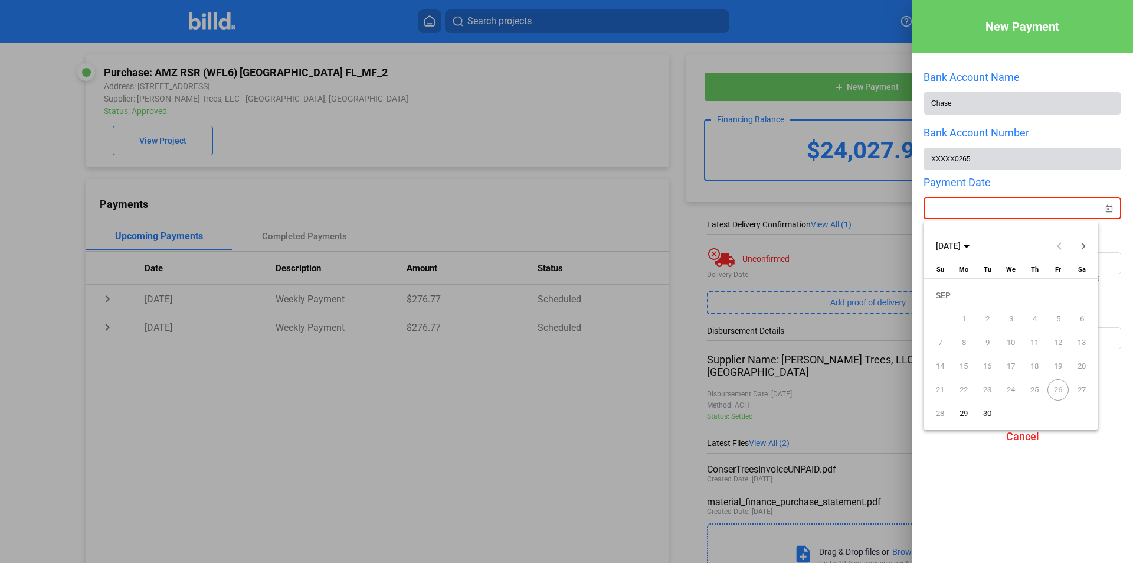
click at [1059, 393] on span "26" at bounding box center [1058, 389] width 21 height 21
click at [969, 415] on span "29" at bounding box center [963, 413] width 21 height 21
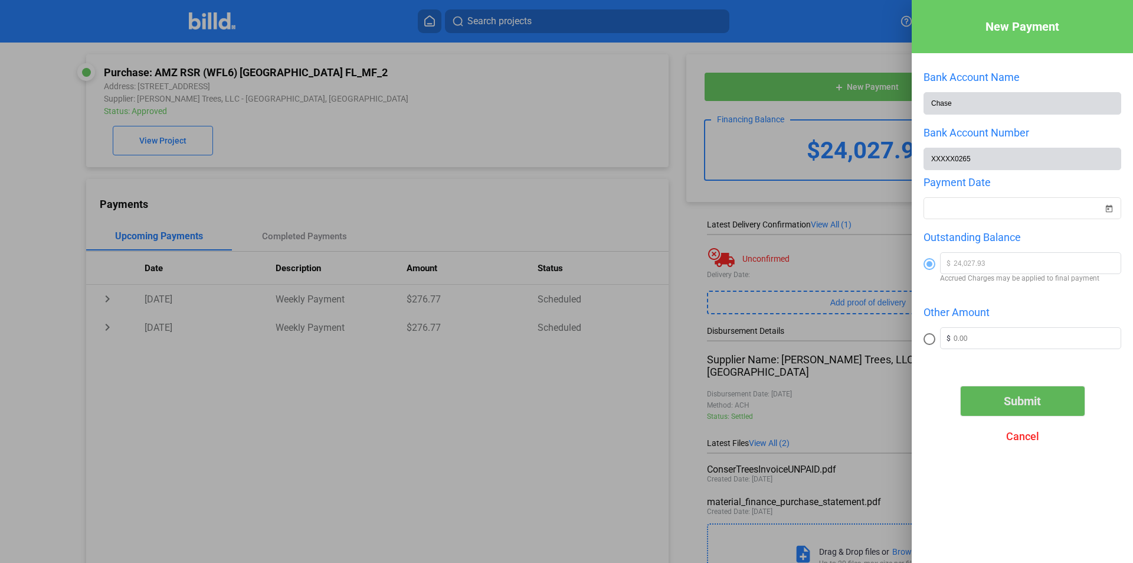
click at [994, 399] on button "Submit" at bounding box center [1023, 401] width 124 height 30
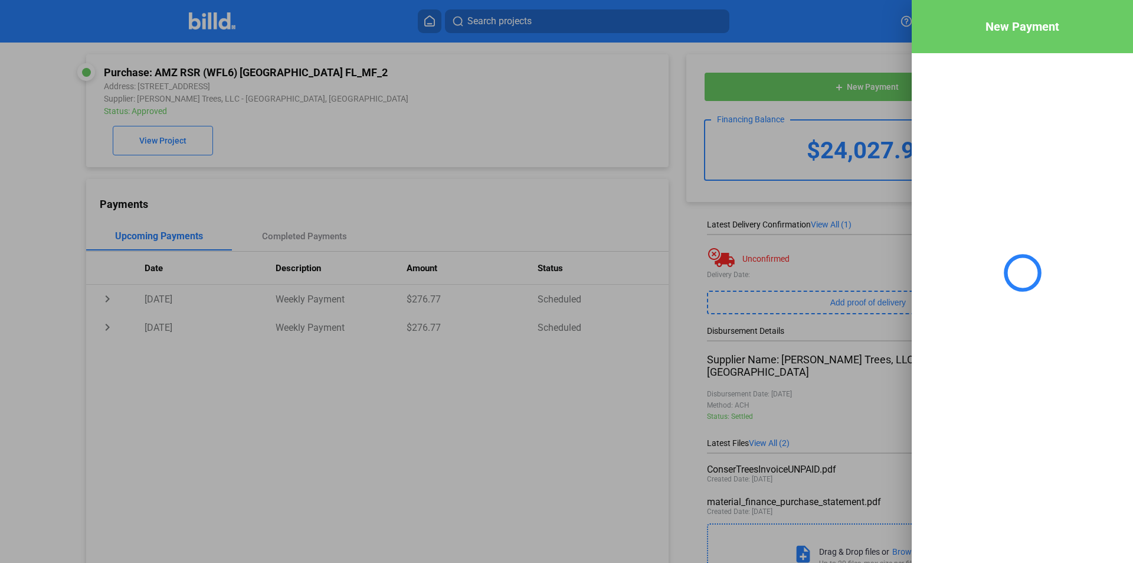
click at [972, 316] on div at bounding box center [1022, 272] width 221 height 439
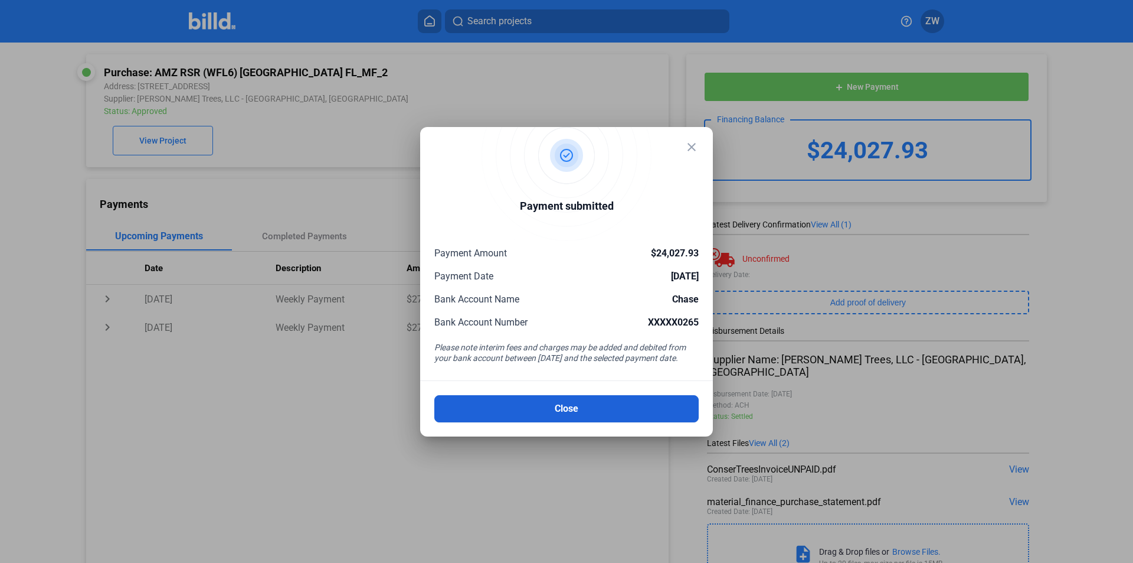
click at [589, 409] on button "Close" at bounding box center [567, 408] width 264 height 27
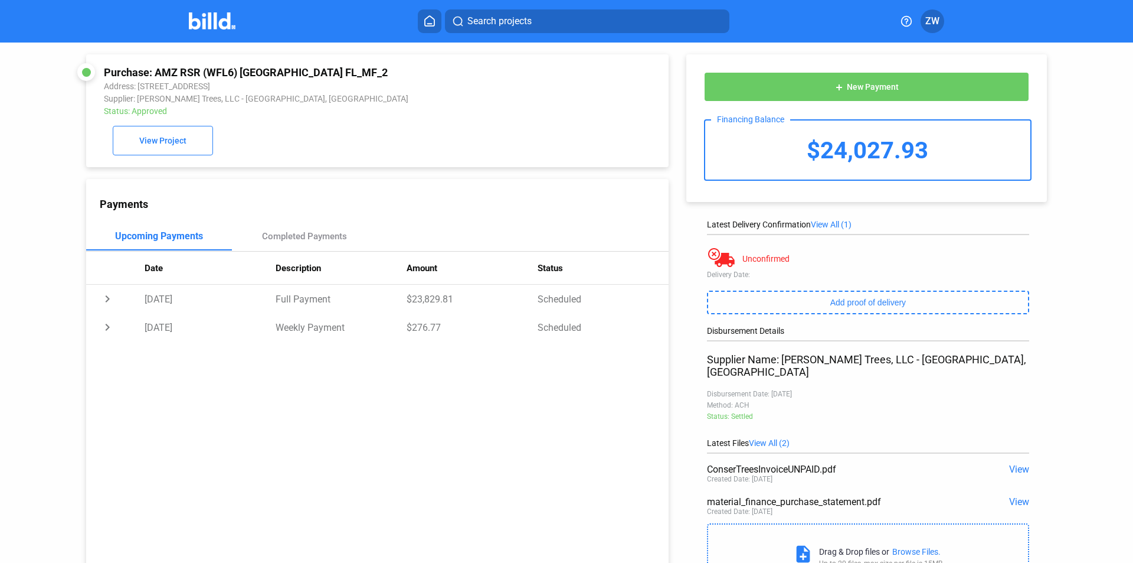
click at [226, 17] on img at bounding box center [212, 20] width 47 height 17
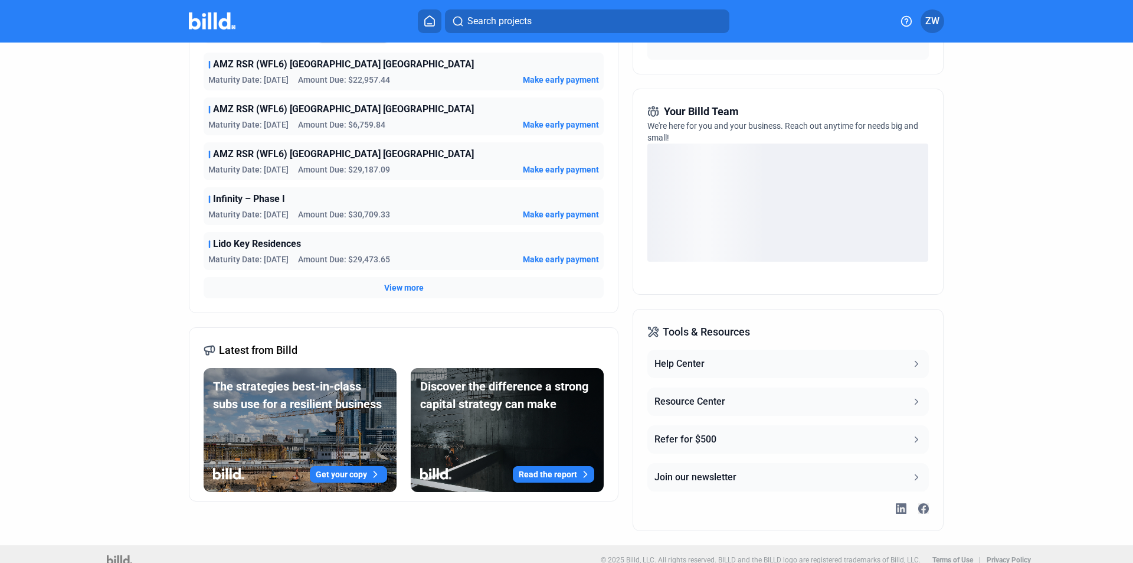
scroll to position [263, 0]
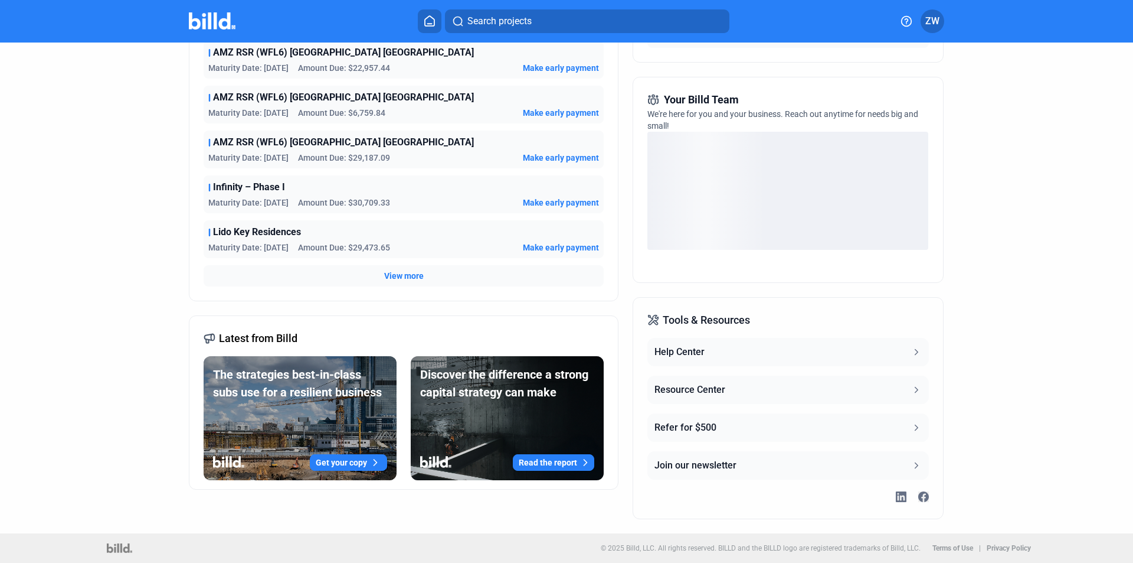
click at [106, 136] on dashboard "Dashboard Projects Financings Account Summary Total Financing Balance $128,291.…" at bounding box center [567, 156] width 1020 height 753
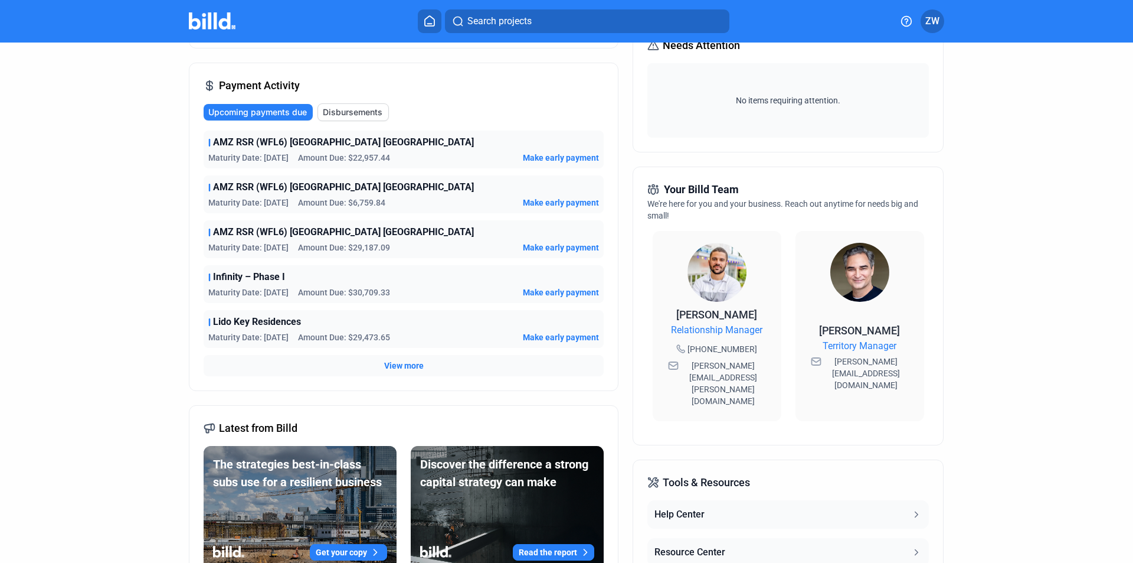
scroll to position [145, 0]
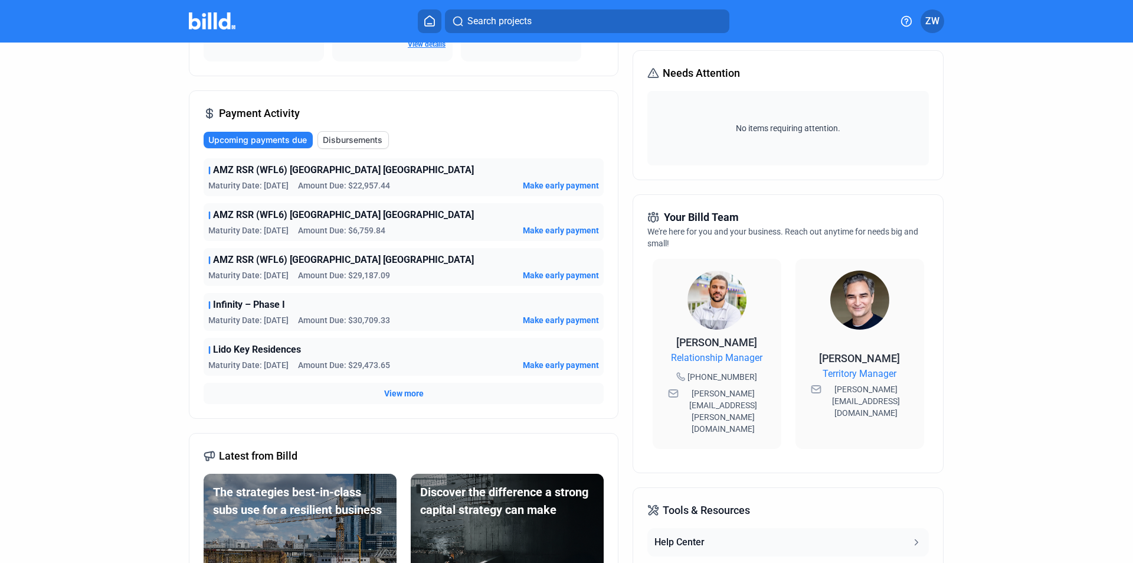
click at [560, 230] on span "Make early payment" at bounding box center [561, 230] width 76 height 12
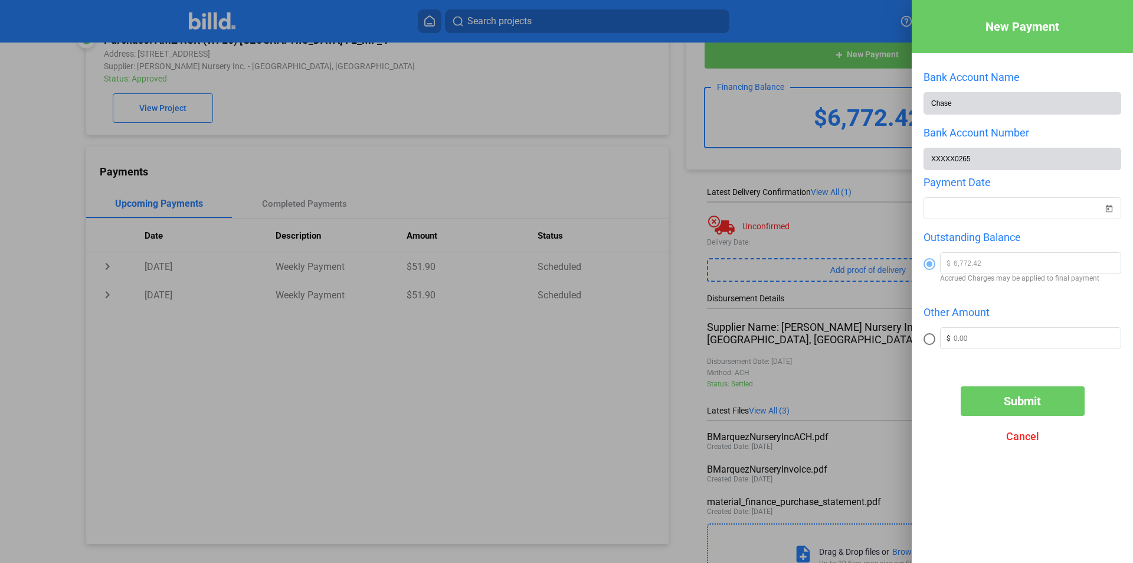
click at [1035, 442] on span "Cancel" at bounding box center [1023, 436] width 33 height 12
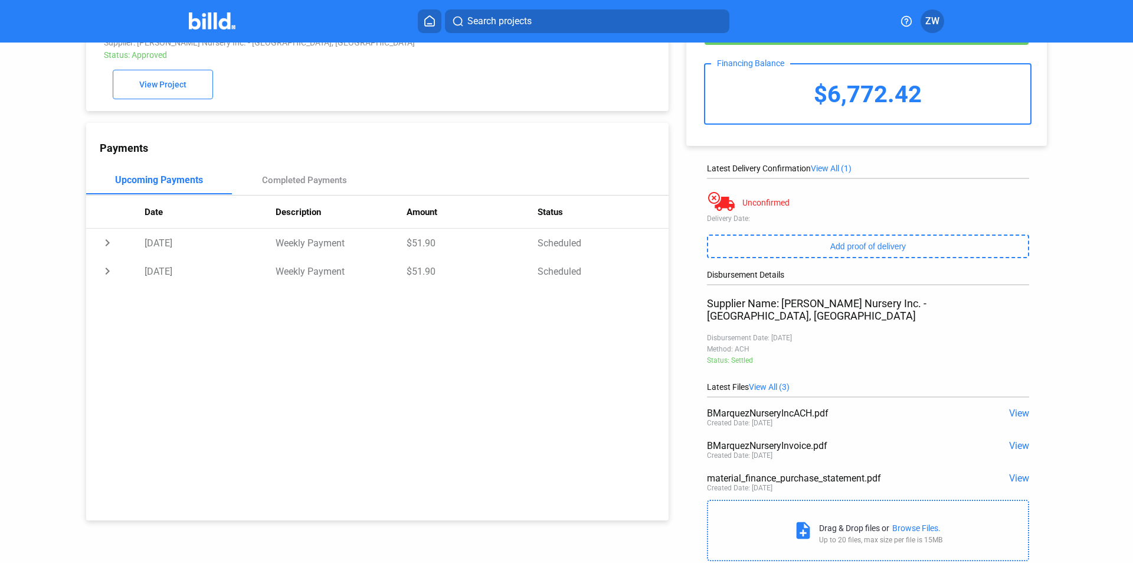
scroll to position [0, 0]
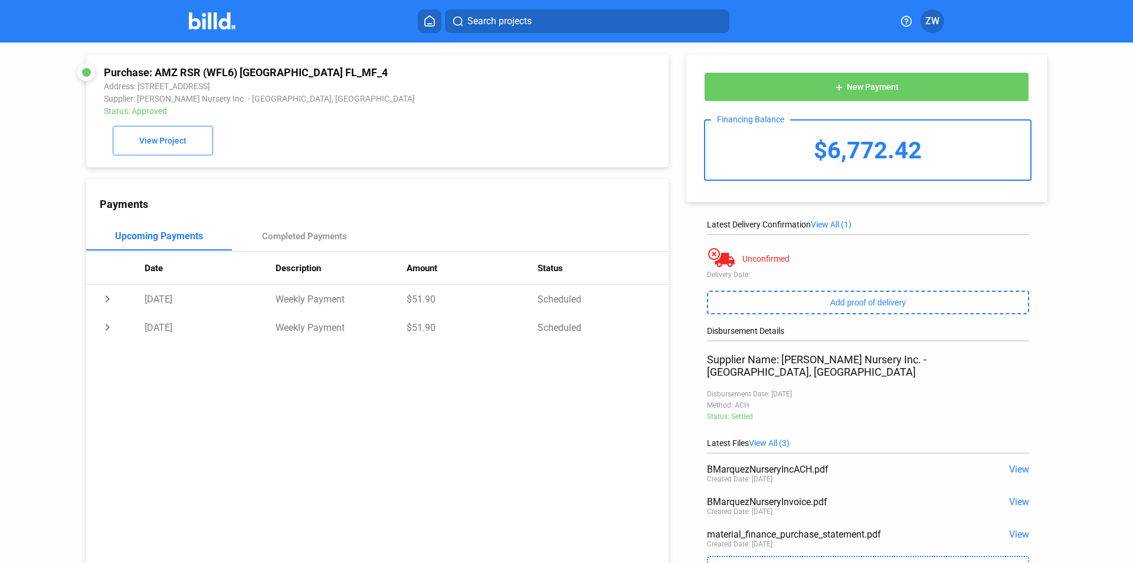
click at [868, 149] on div "$6,772.42" at bounding box center [867, 149] width 325 height 59
copy div "6,772.42"
click at [945, 214] on div "add New Payment Financing Balance $6,772.42 Latest Delivery Confirmation View A…" at bounding box center [873, 333] width 408 height 580
click at [860, 93] on button "add New Payment" at bounding box center [866, 87] width 325 height 30
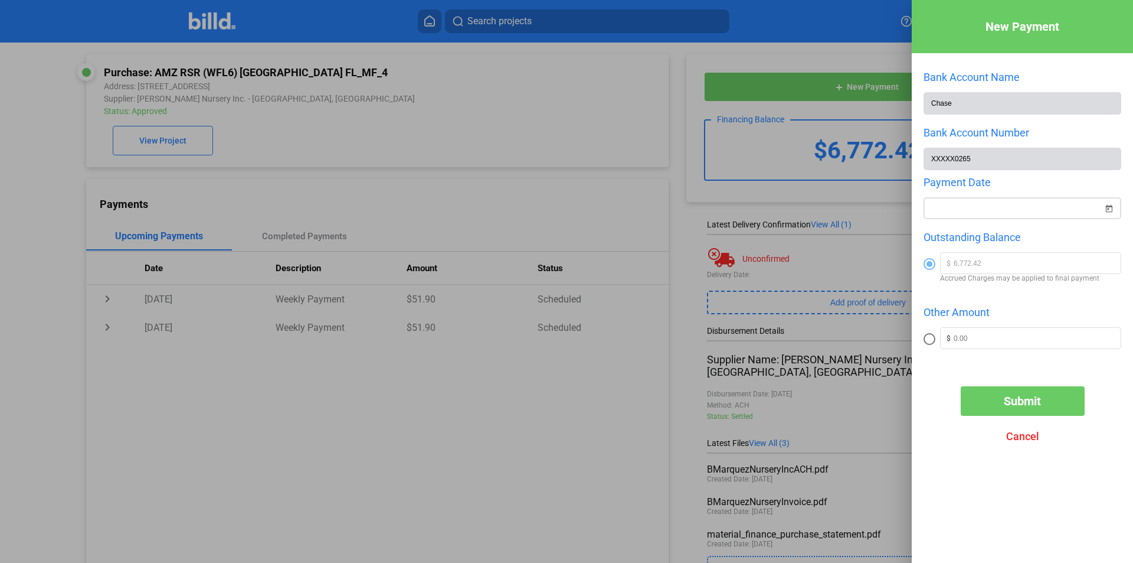
click at [1114, 214] on span "Open calendar" at bounding box center [1109, 201] width 28 height 28
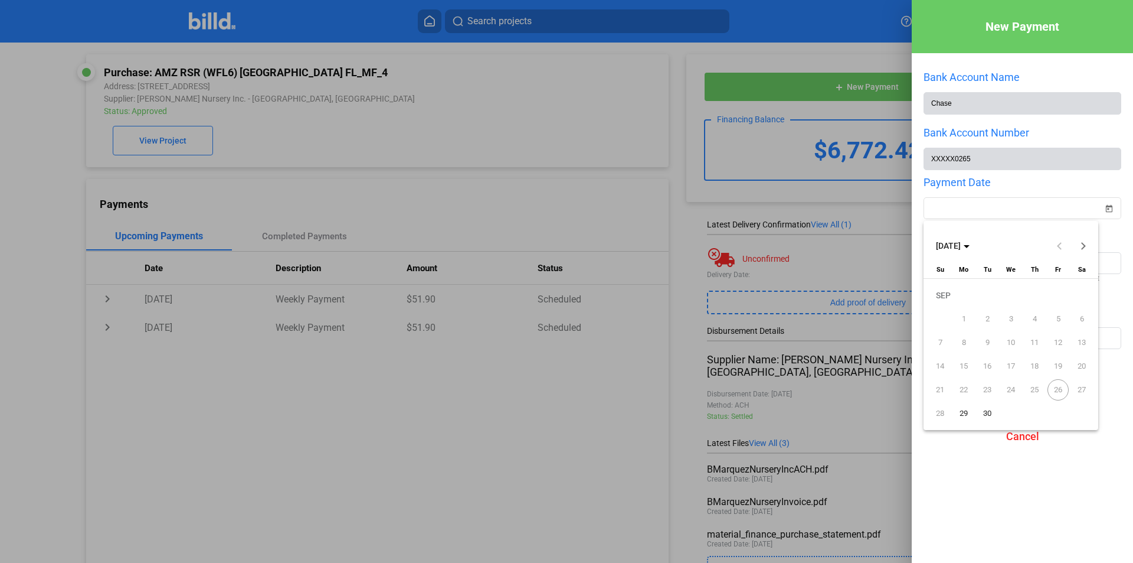
click at [969, 413] on span "29" at bounding box center [963, 413] width 21 height 21
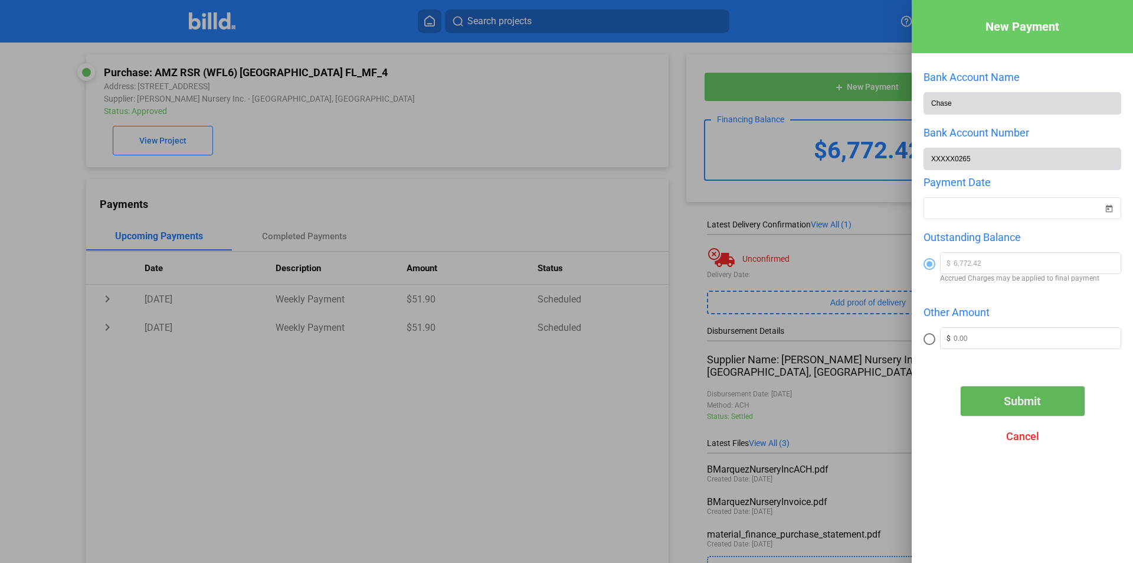
click at [1034, 402] on span "Submit" at bounding box center [1022, 401] width 37 height 14
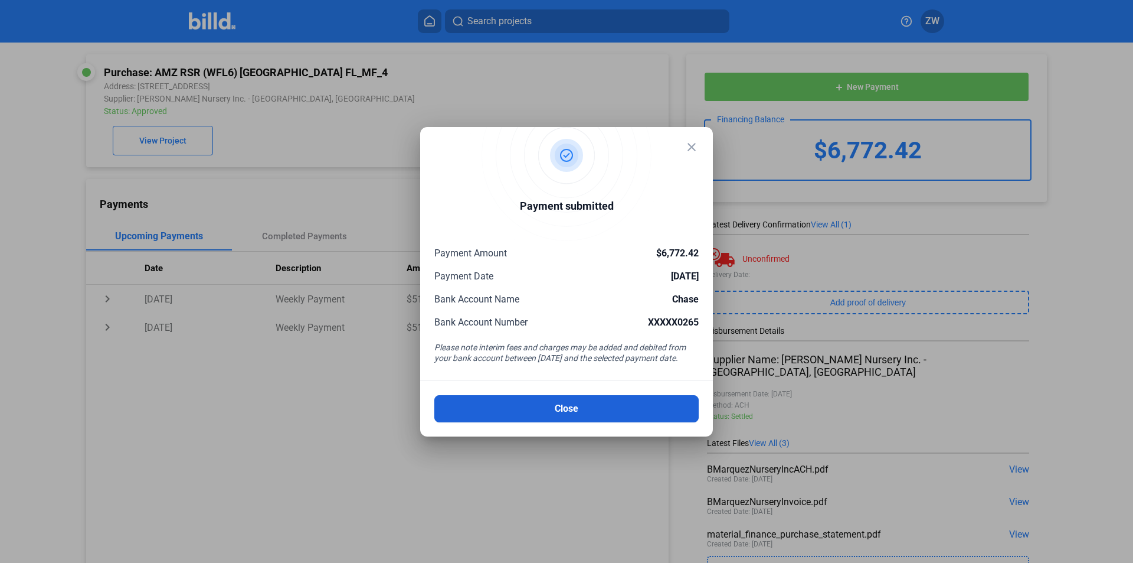
click at [535, 402] on button "Close" at bounding box center [567, 408] width 264 height 27
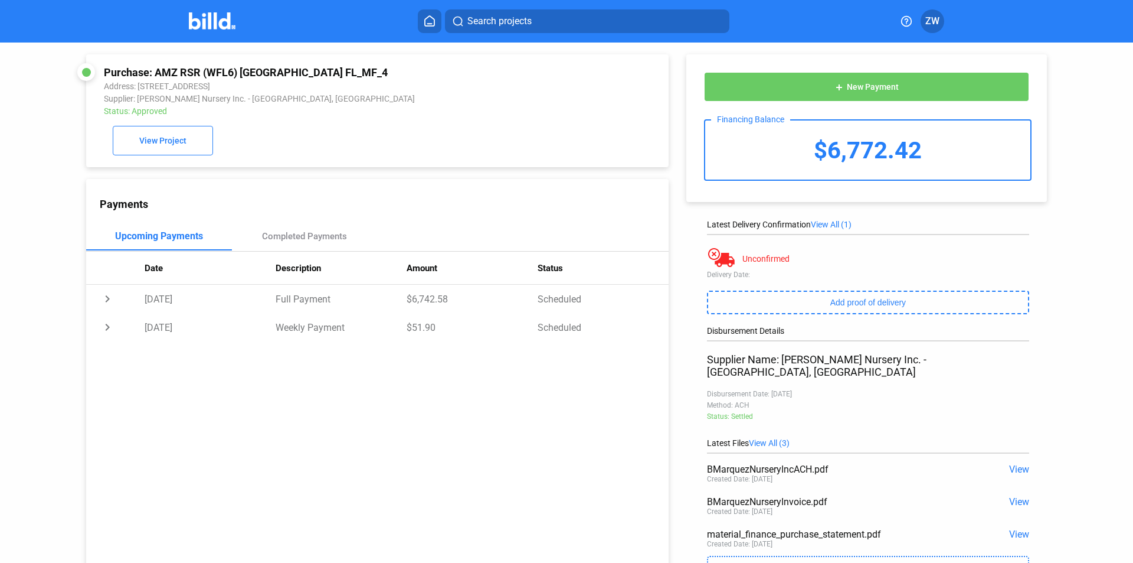
click at [208, 27] on img at bounding box center [212, 20] width 47 height 17
